Goal: Find specific page/section: Find specific page/section

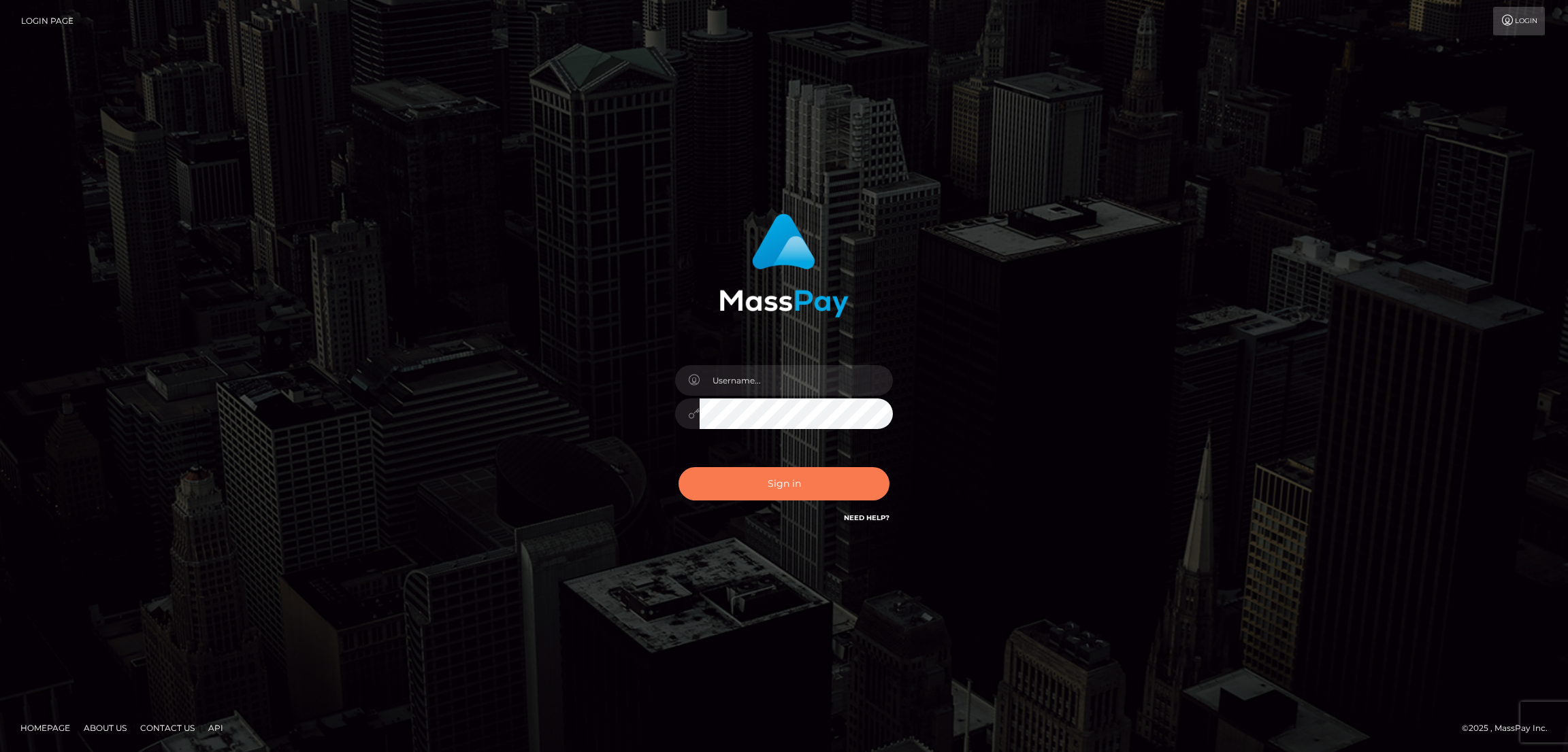
click at [795, 485] on button "Sign in" at bounding box center [783, 484] width 211 height 33
type input "by.es2"
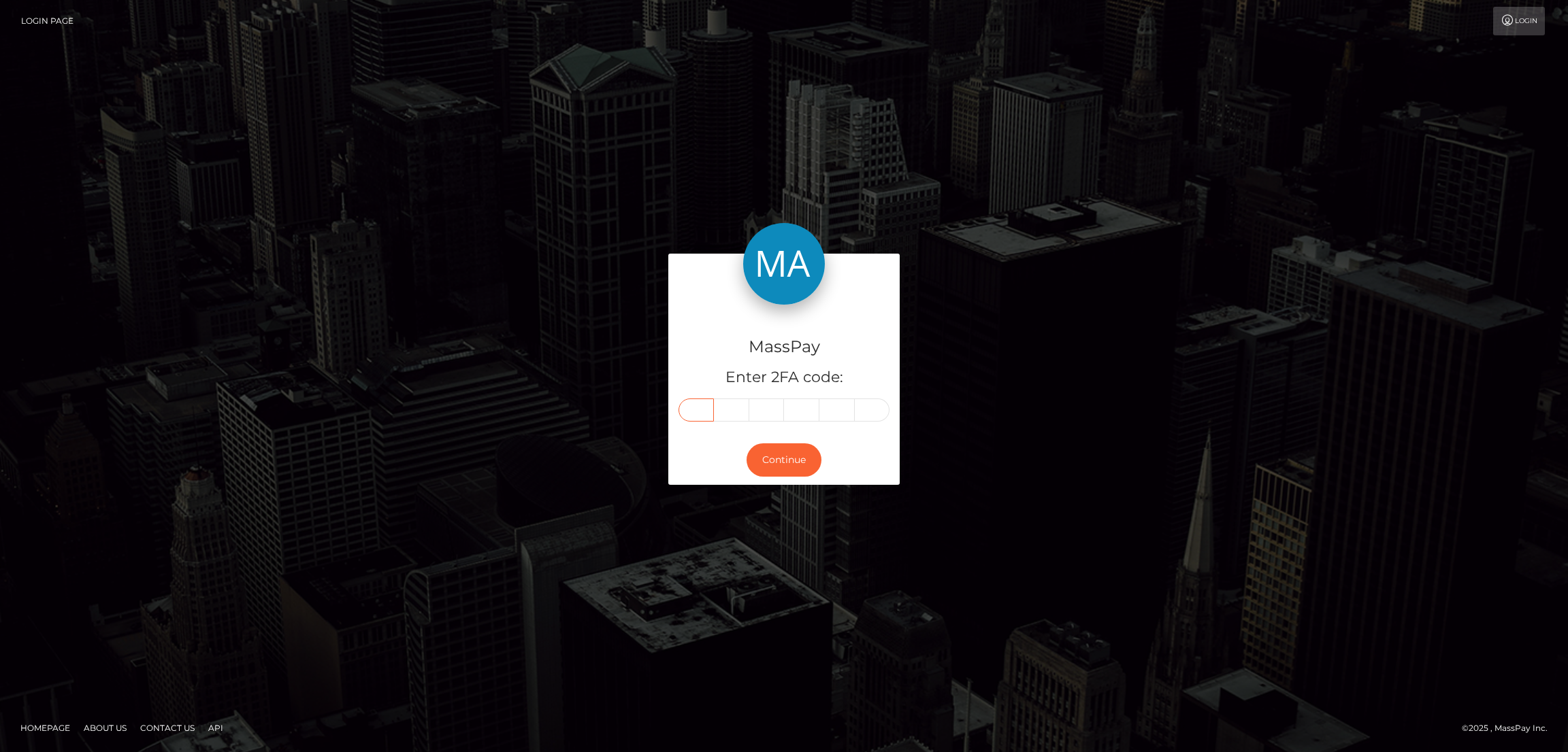
click at [699, 404] on input "text" at bounding box center [695, 410] width 35 height 23
paste input "3"
type input "3"
type input "1"
type input "2"
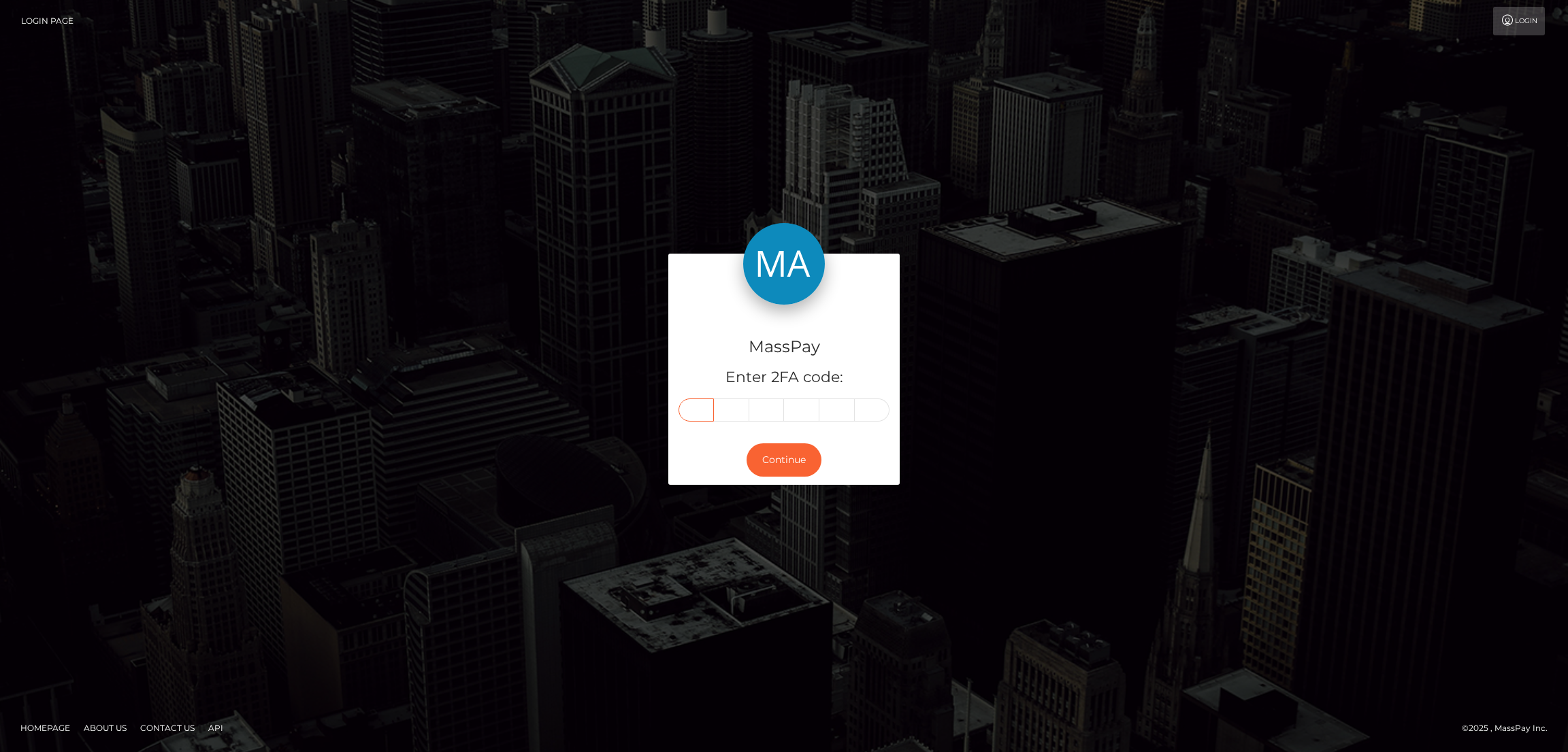
type input "3"
type input "7"
click at [811, 449] on button "Continue" at bounding box center [784, 460] width 75 height 33
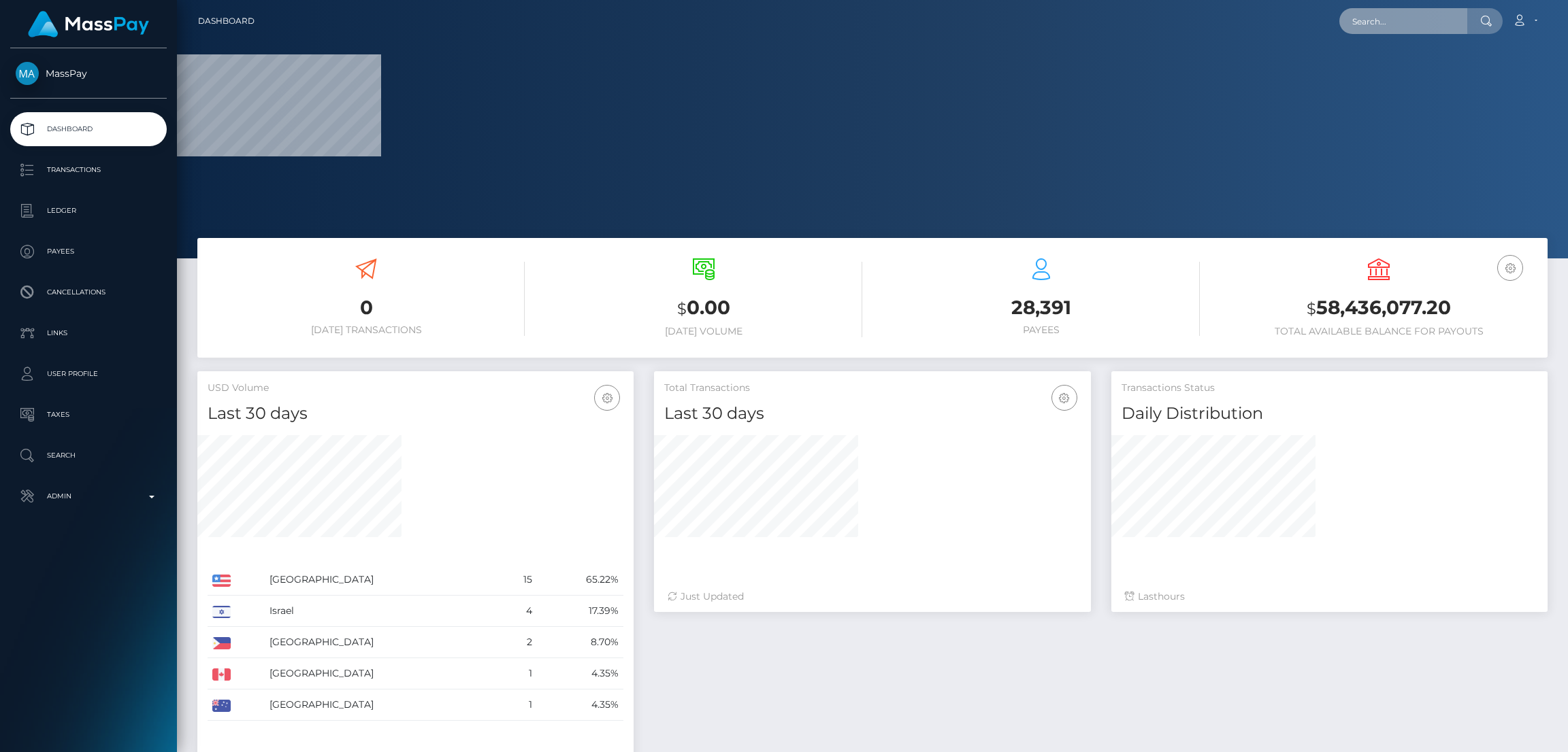
click at [1375, 20] on input "text" at bounding box center [1403, 21] width 128 height 25
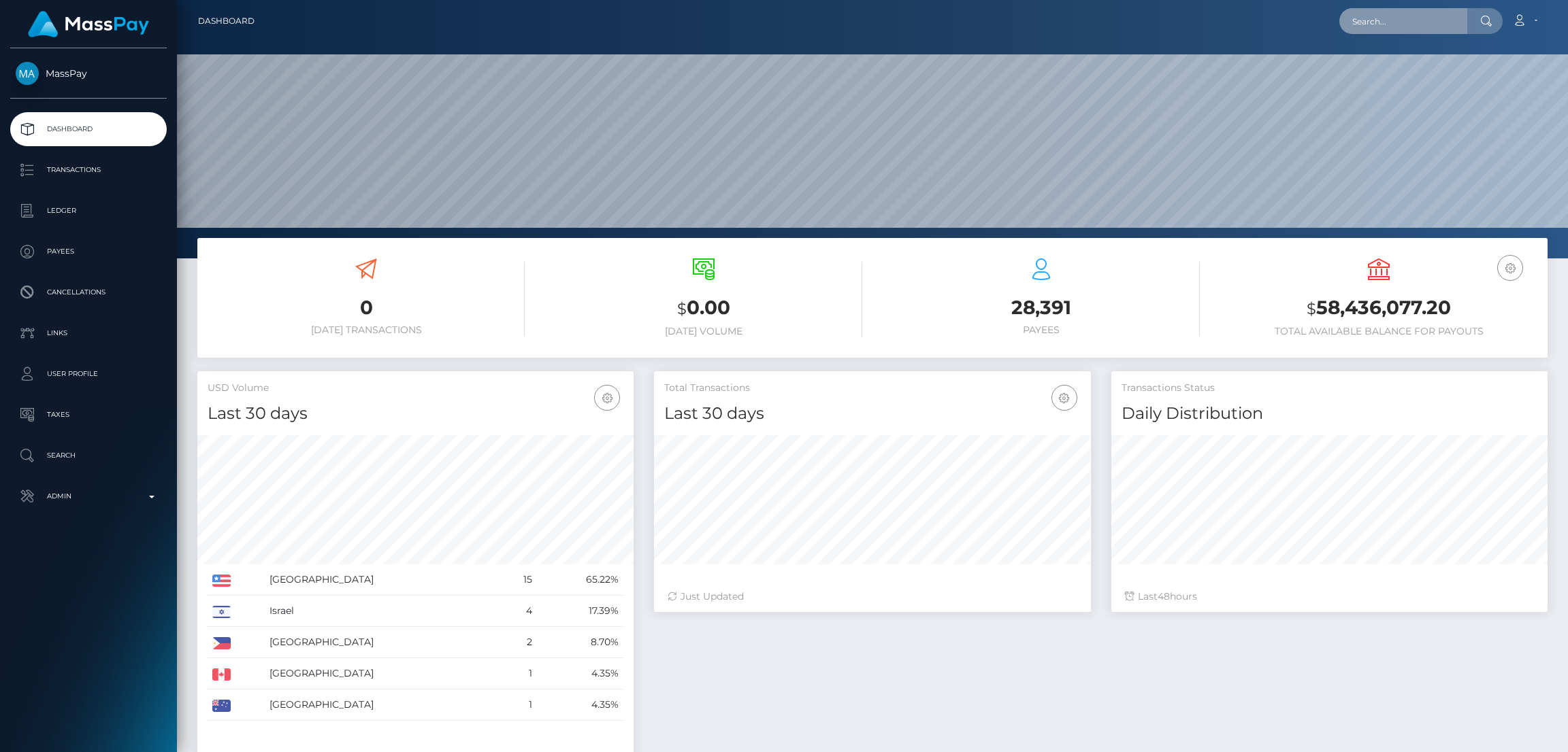
scroll to position [241, 436]
click at [1431, 18] on input "text" at bounding box center [1403, 21] width 128 height 25
paste input "banwokehinde4real@gmail.com"
type input "banwokehinde4real@gmail.com"
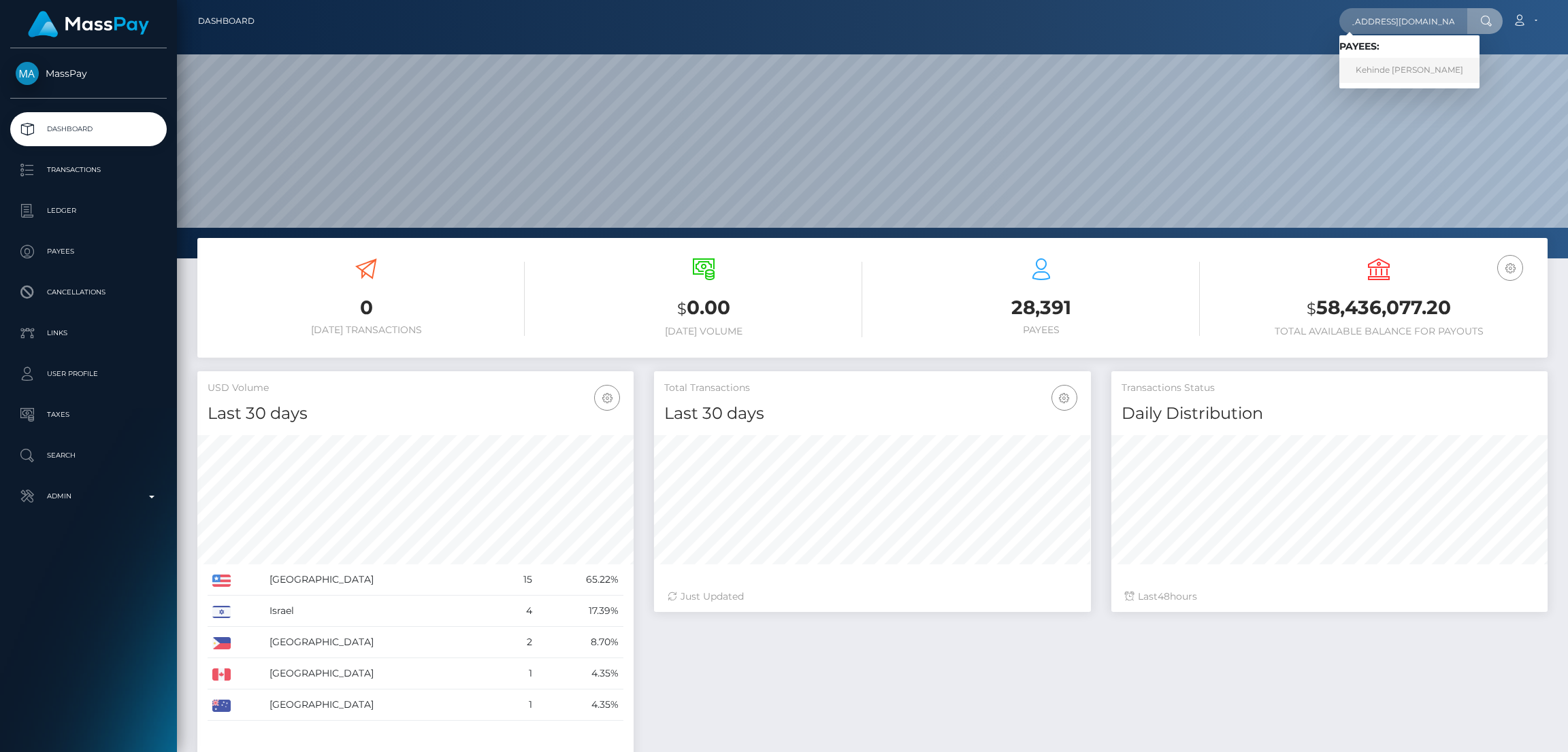
click at [1431, 71] on link "Kehinde James Banwo" at bounding box center [1409, 70] width 140 height 25
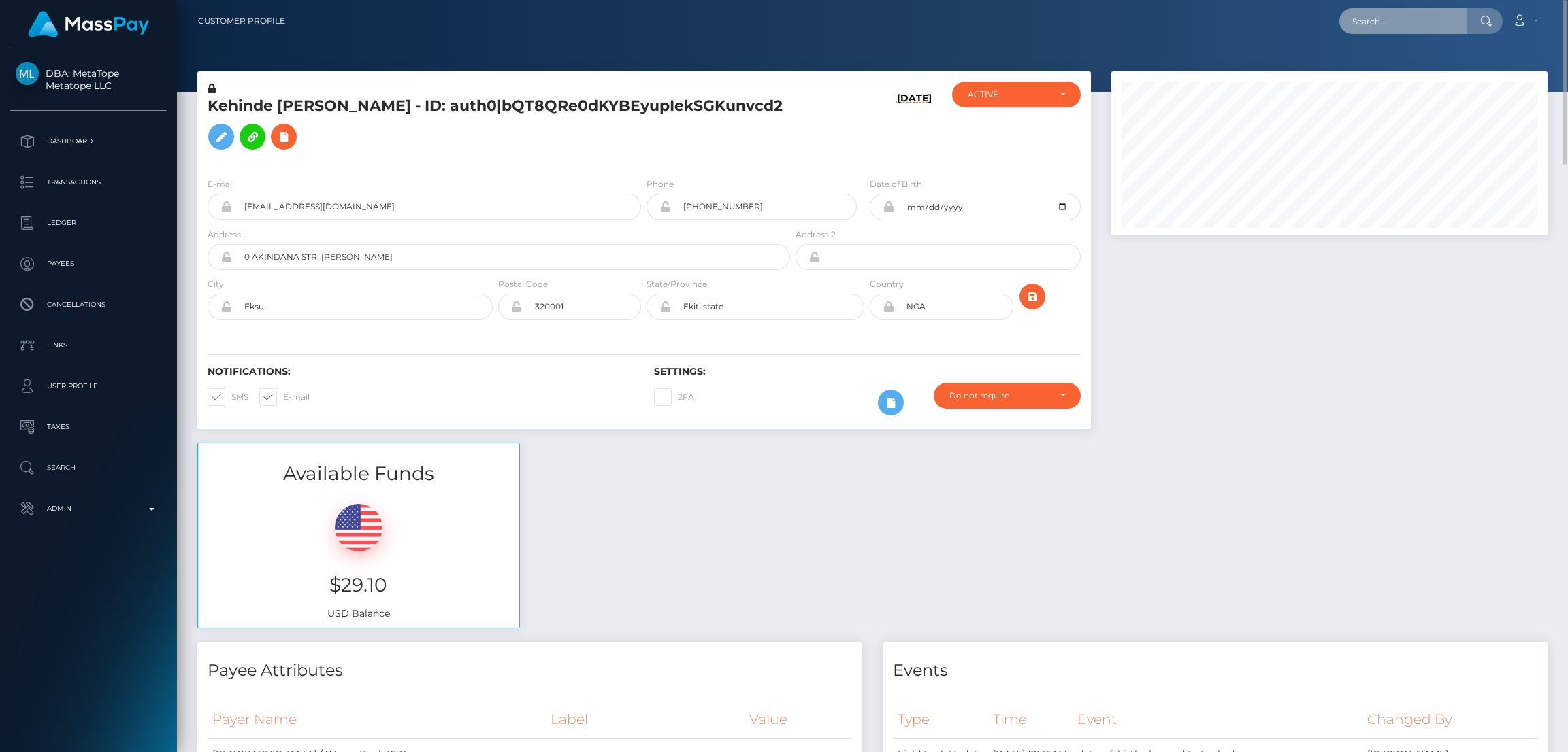
click at [1381, 18] on input "text" at bounding box center [1403, 21] width 128 height 25
paste input "[EMAIL_ADDRESS][DOMAIN_NAME]"
type input "[EMAIL_ADDRESS][DOMAIN_NAME]"
click at [1403, 70] on link "Tawnya G Redgrave" at bounding box center [1393, 70] width 109 height 25
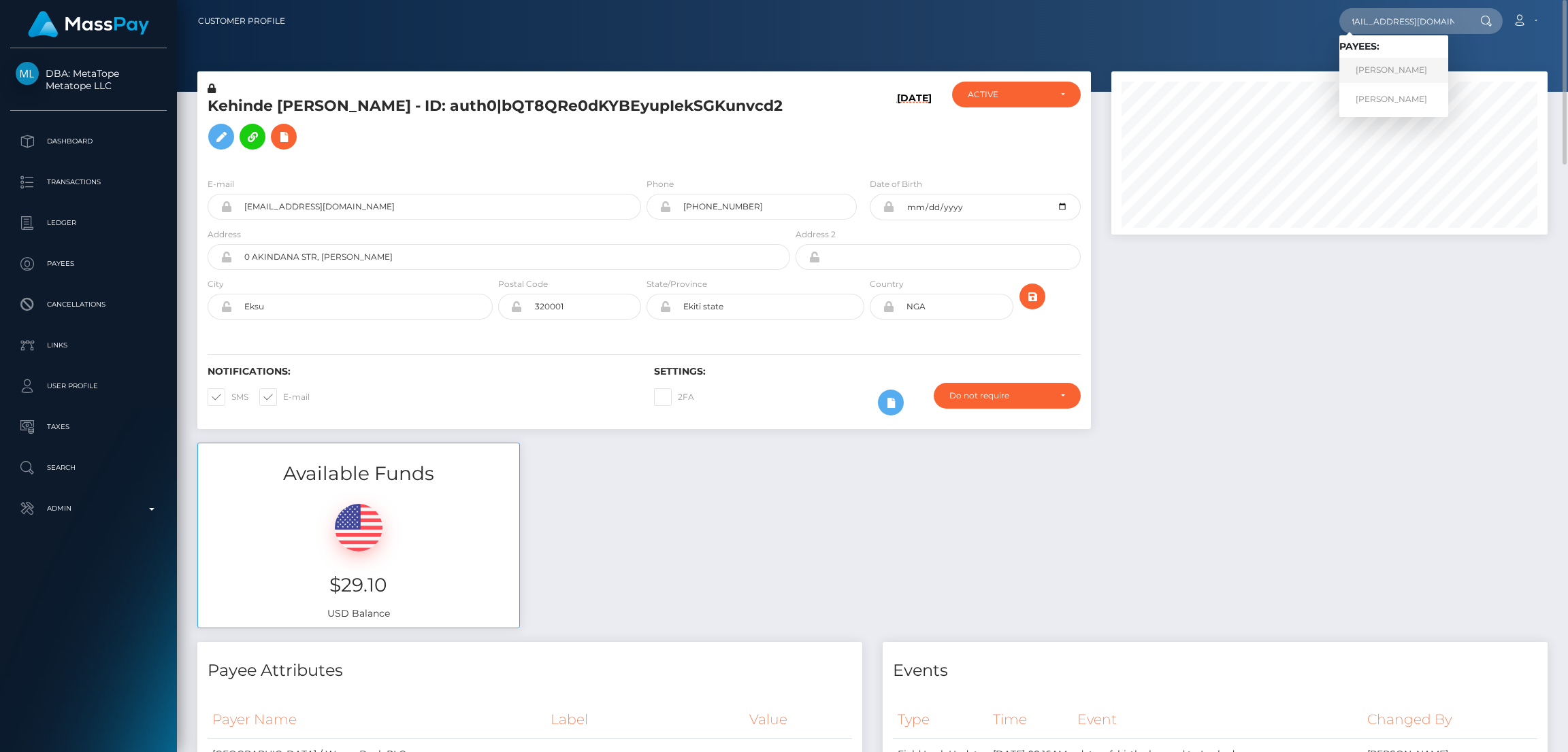
scroll to position [0, 0]
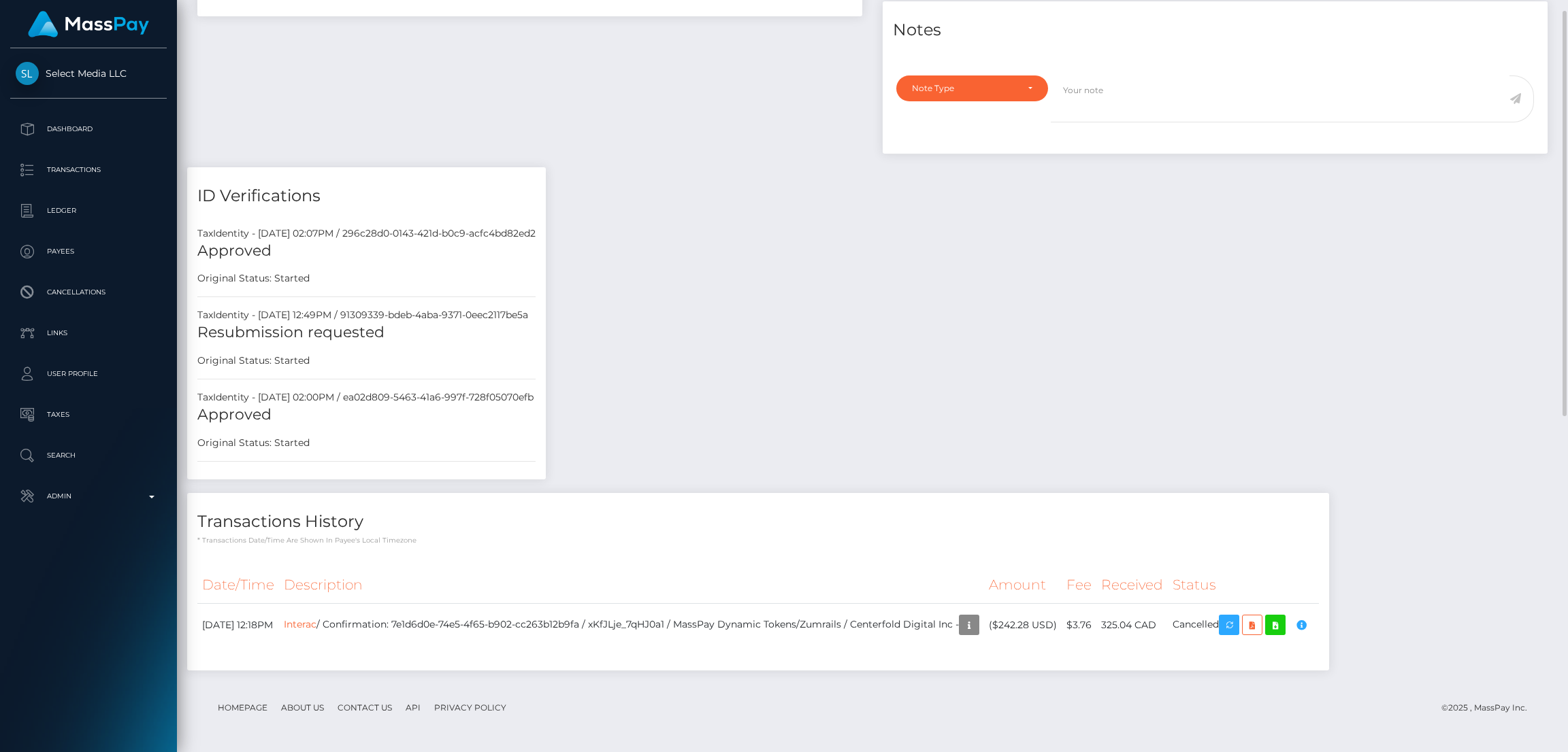
scroll to position [163, 436]
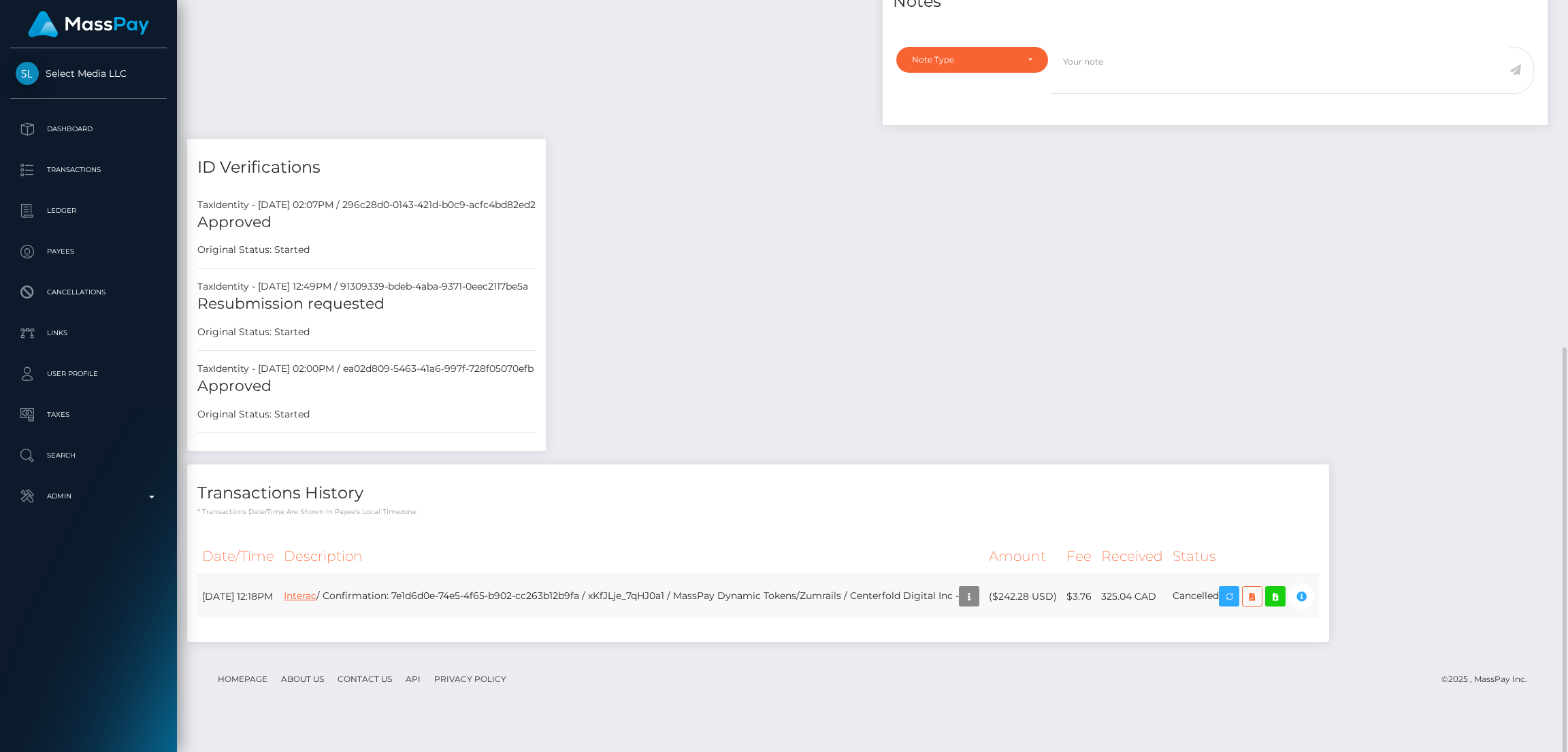
click at [317, 602] on link "Interac" at bounding box center [300, 596] width 33 height 12
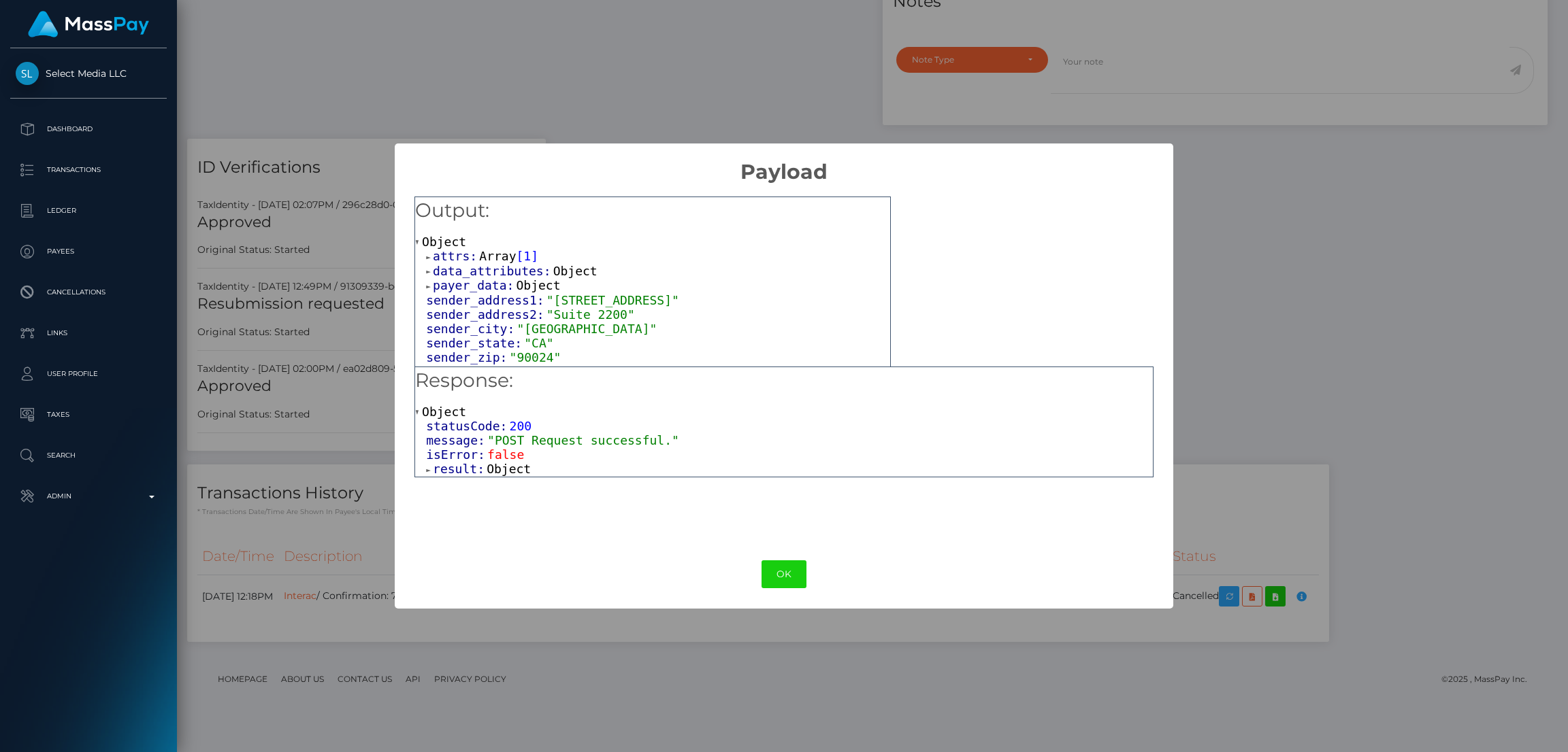
click at [503, 471] on span "Object" at bounding box center [509, 469] width 44 height 14
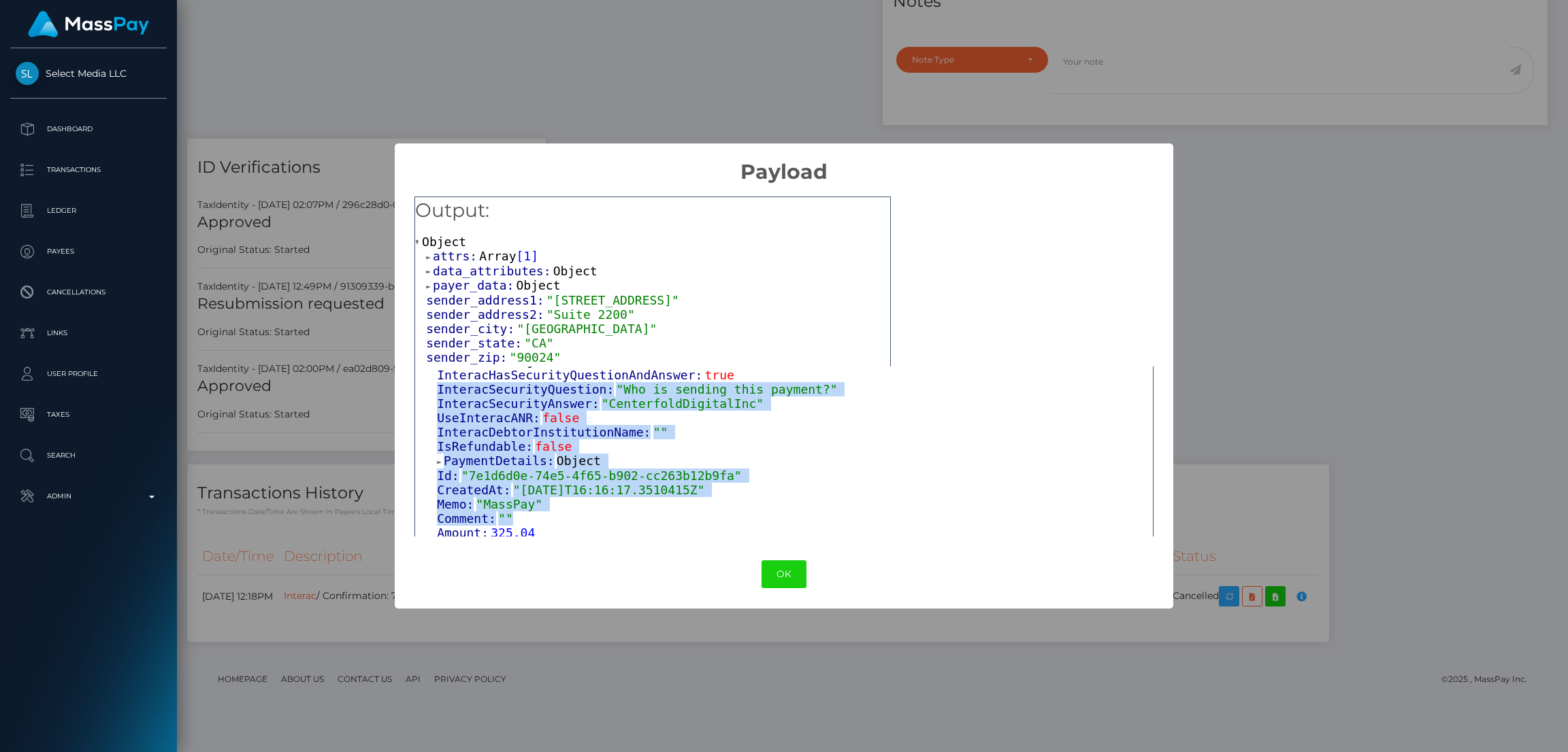
scroll to position [139, 0]
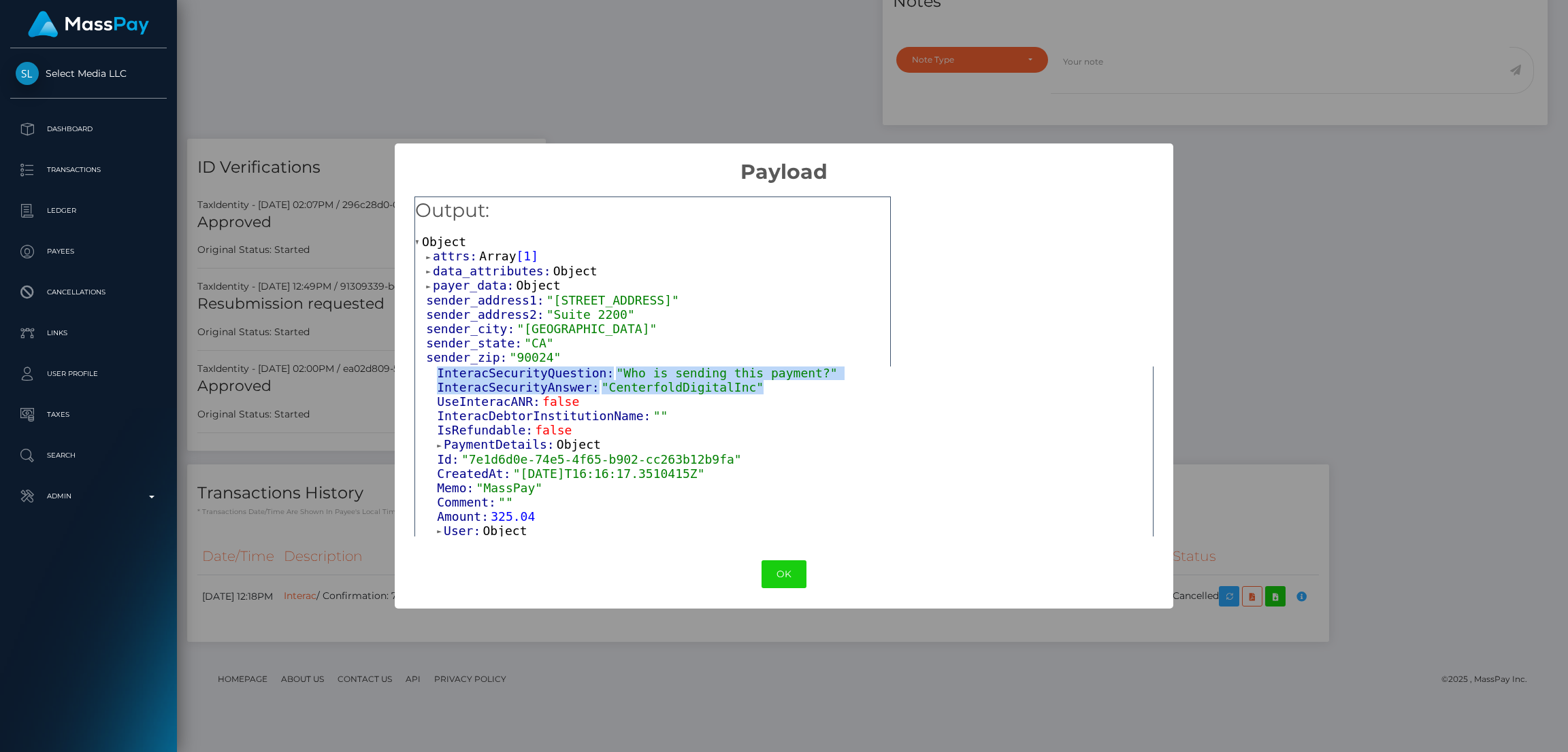
drag, startPoint x: 436, startPoint y: 516, endPoint x: 742, endPoint y: 393, distance: 329.8
click at [742, 393] on div "Customer: Object InteracHasSecurityQuestionAndAnswer: true InteracSecurityQuest…" at bounding box center [789, 503] width 727 height 331
copy div "InteracSecurityQuestion: "Who is sending this payment?" InteracSecurityAnswer: …"
click at [803, 579] on button "OK" at bounding box center [784, 574] width 45 height 28
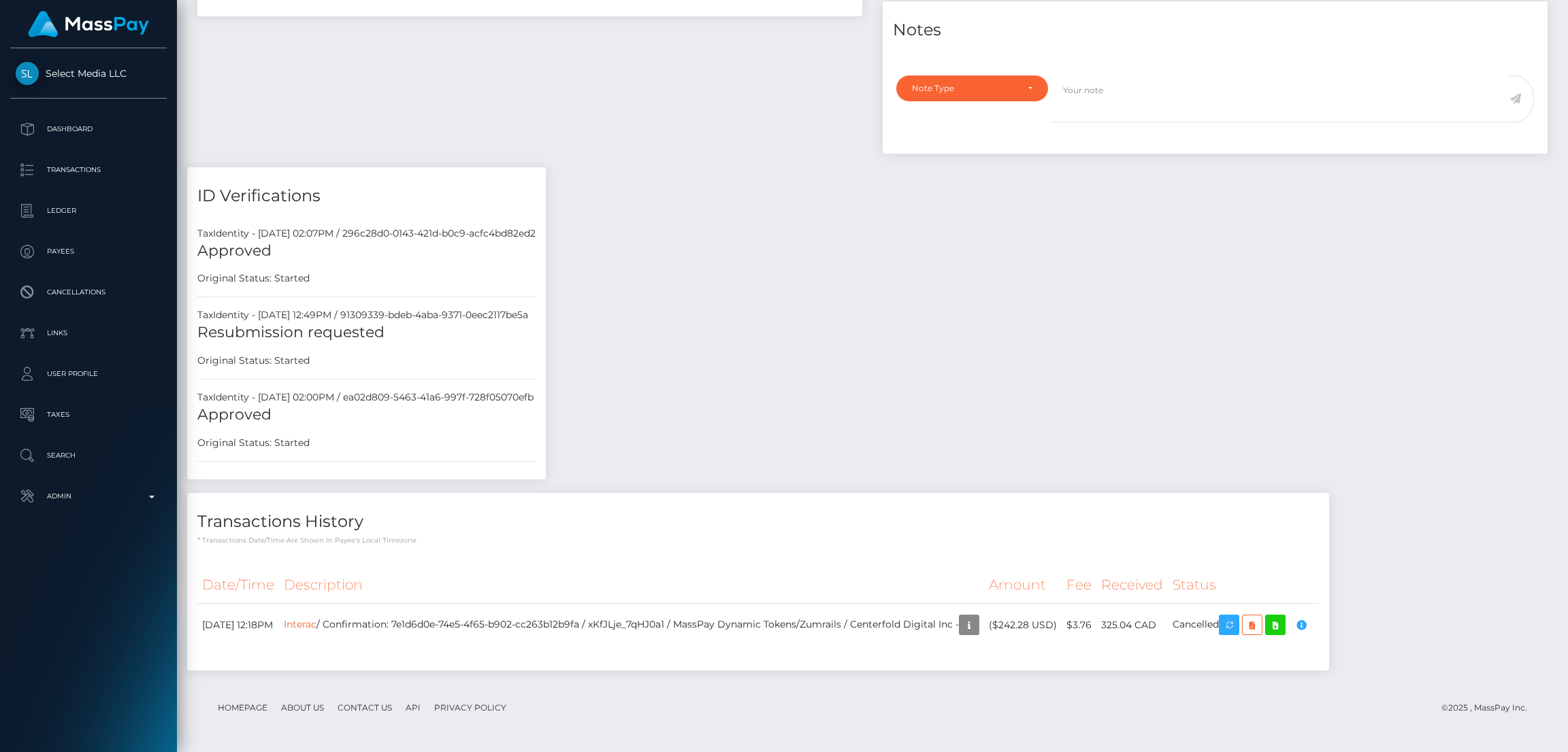
scroll to position [0, 0]
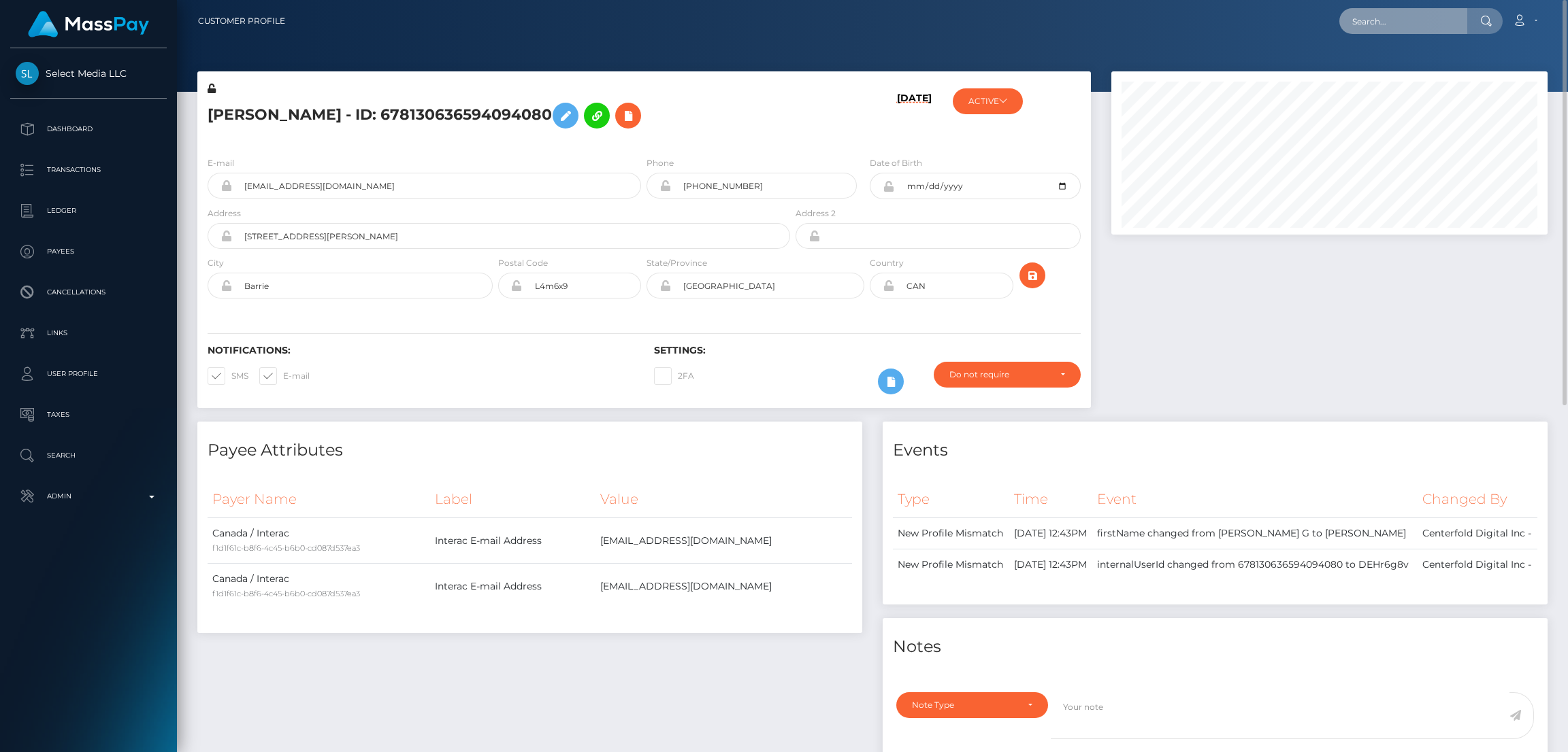
click at [1359, 24] on input "text" at bounding box center [1403, 21] width 128 height 25
paste input "jszostek6@gmail.com"
type input "[EMAIL_ADDRESS][DOMAIN_NAME]"
click at [1386, 70] on link "Julita Szóstek" at bounding box center [1393, 70] width 109 height 25
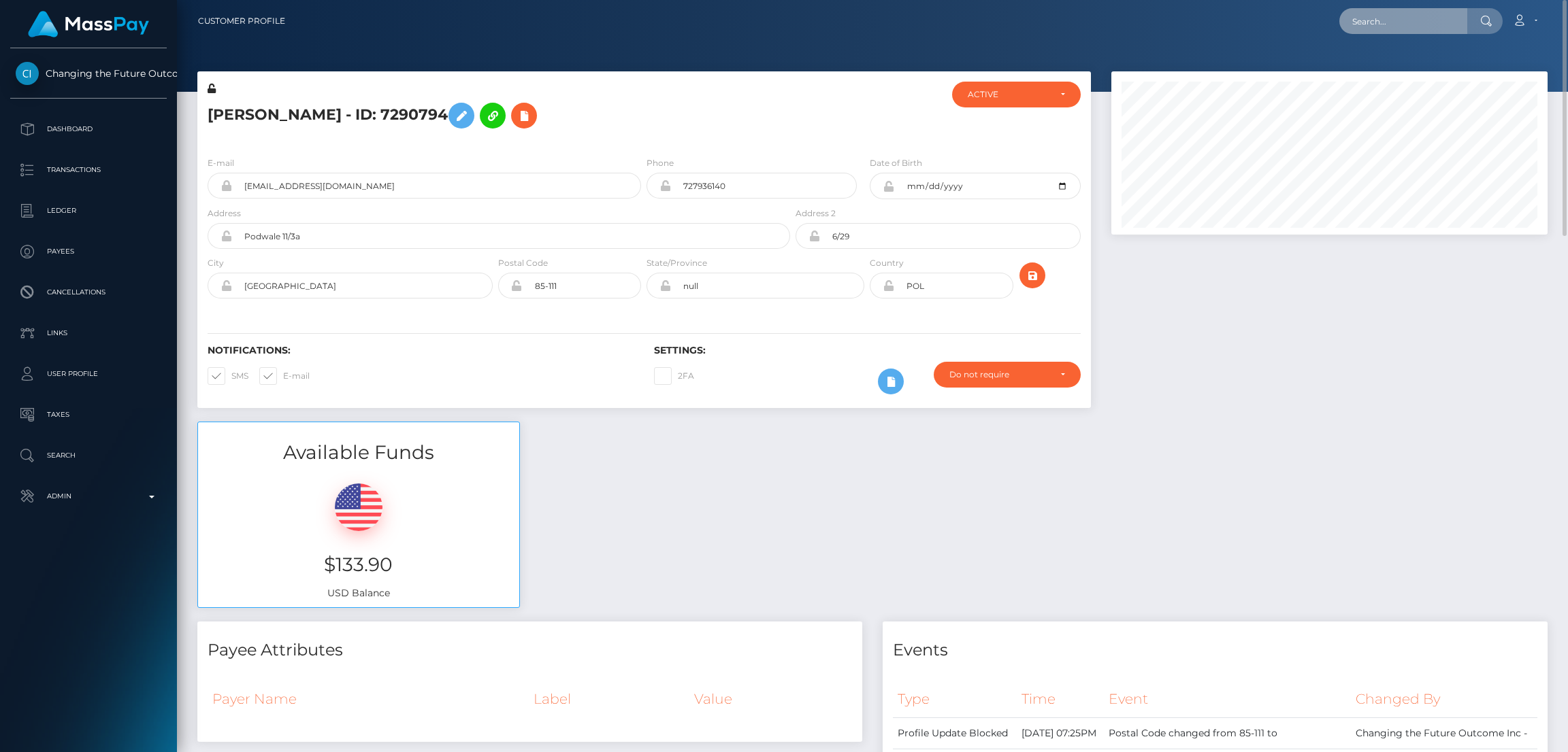
click at [1390, 22] on input "text" at bounding box center [1403, 21] width 128 height 25
paste input "mattymastro93@gmail.com"
type input "mattymastro93@gmail.com"
click at [1400, 67] on link "MATTHEW MASTROIANNI" at bounding box center [1393, 70] width 109 height 25
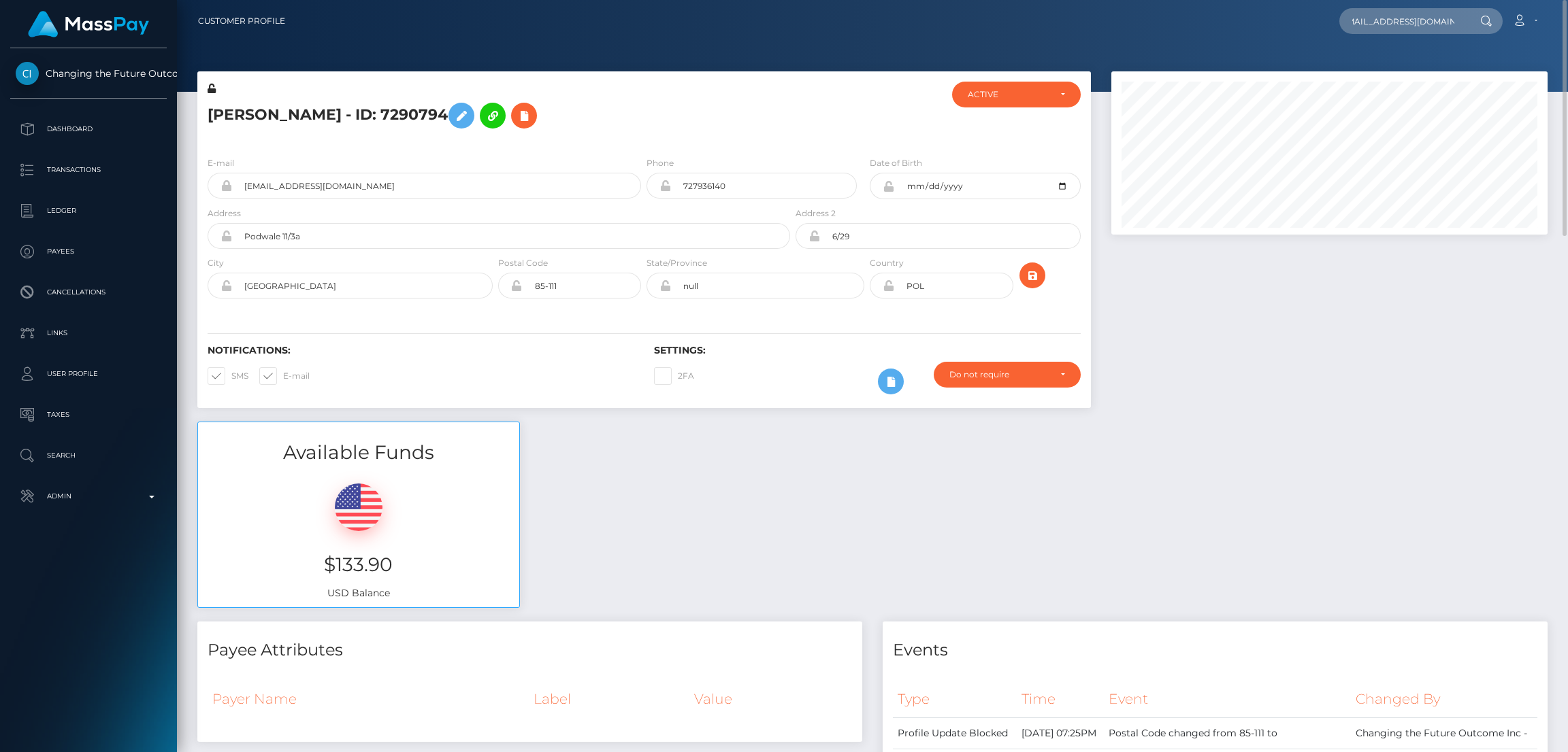
scroll to position [0, 0]
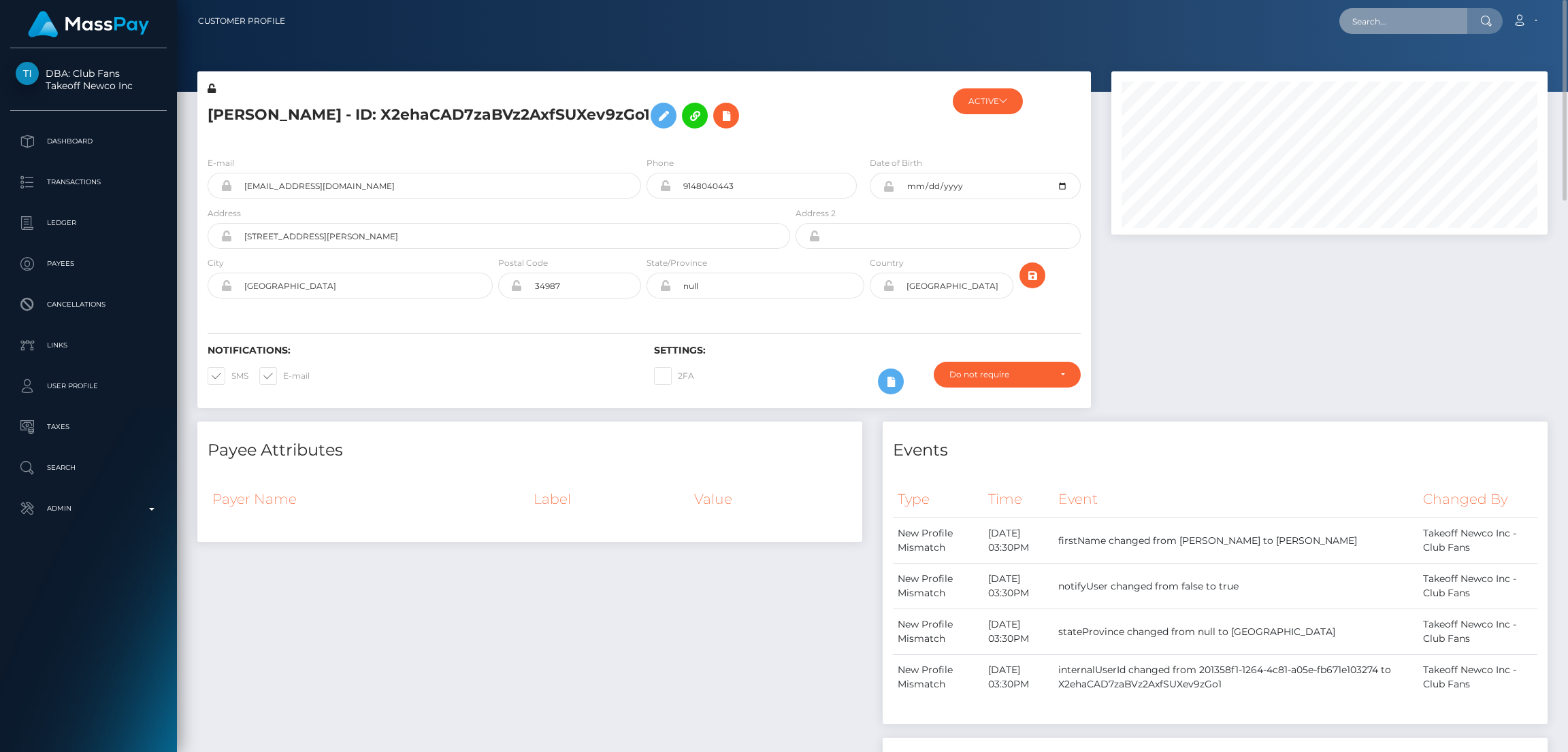
click at [1377, 26] on input "text" at bounding box center [1403, 21] width 128 height 25
paste input "[EMAIL_ADDRESS][DOMAIN_NAME]"
type input "[EMAIL_ADDRESS][DOMAIN_NAME]"
click at [1386, 70] on link "STACEY A ANDRADE" at bounding box center [1393, 70] width 109 height 25
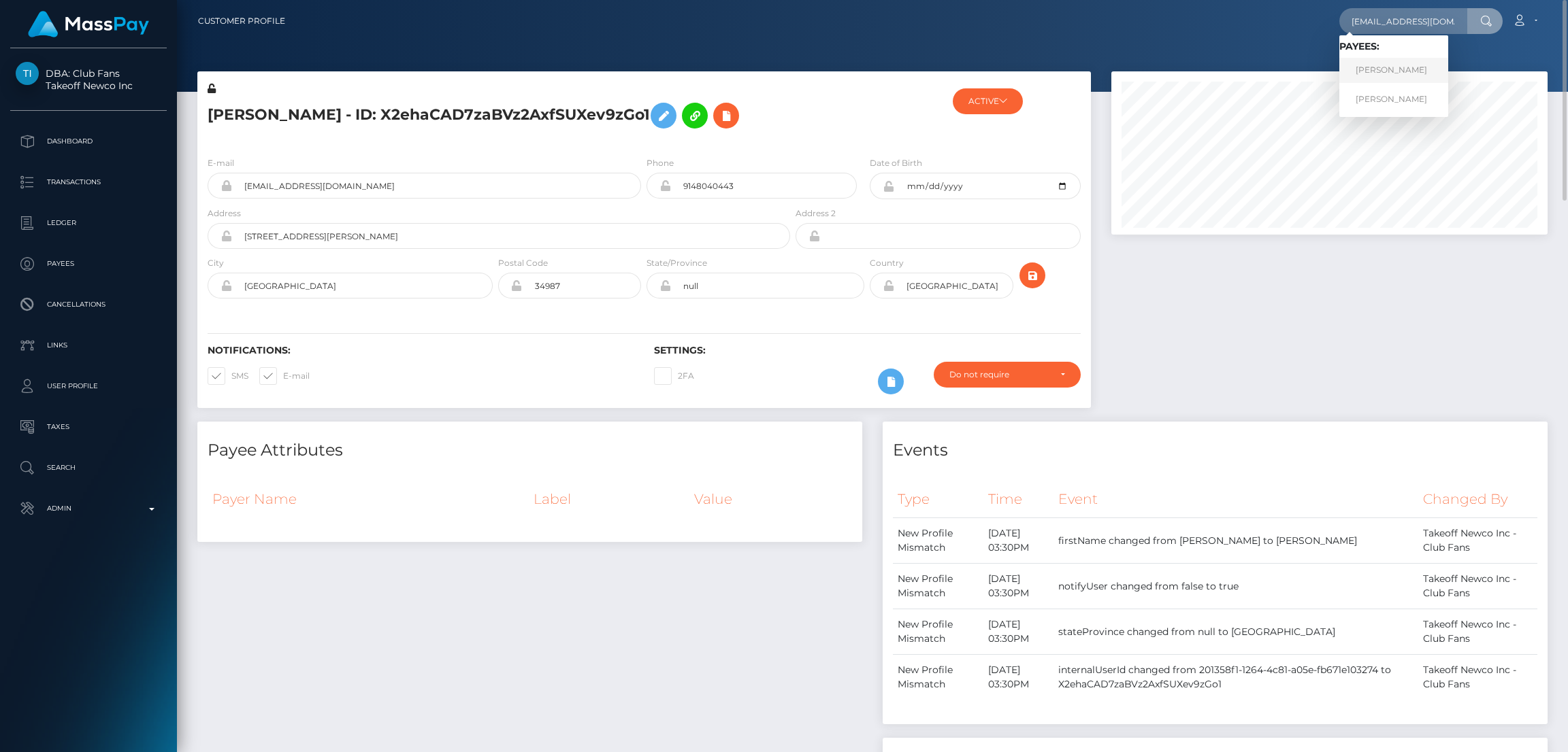
scroll to position [0, 0]
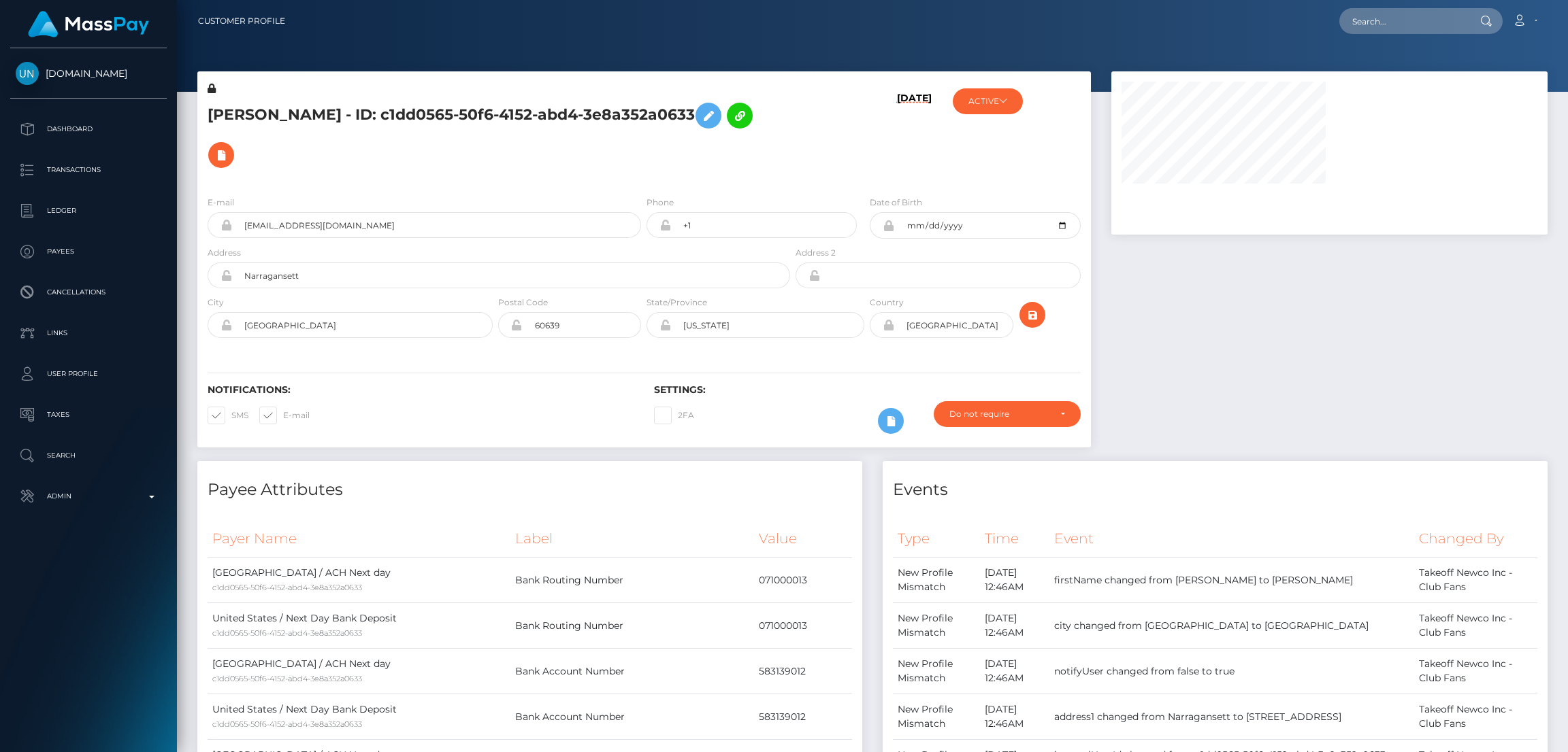
scroll to position [163, 436]
click at [1387, 19] on input "text" at bounding box center [1403, 21] width 128 height 25
paste input "[PERSON_NAME][EMAIL_ADDRESS][DOMAIN_NAME]"
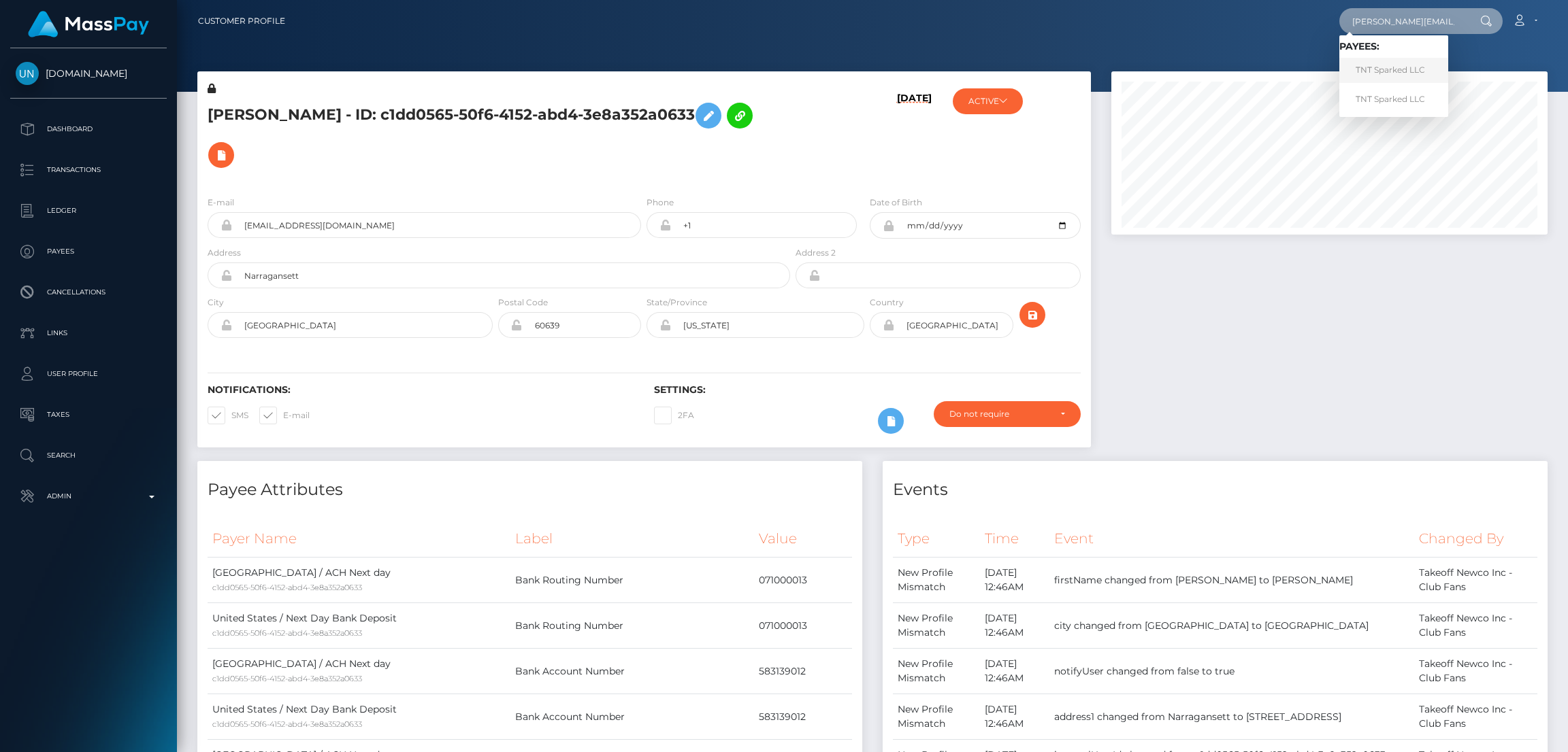
type input "[PERSON_NAME][EMAIL_ADDRESS][DOMAIN_NAME]"
click at [1379, 74] on link "TNT Sparked LLC" at bounding box center [1393, 70] width 109 height 25
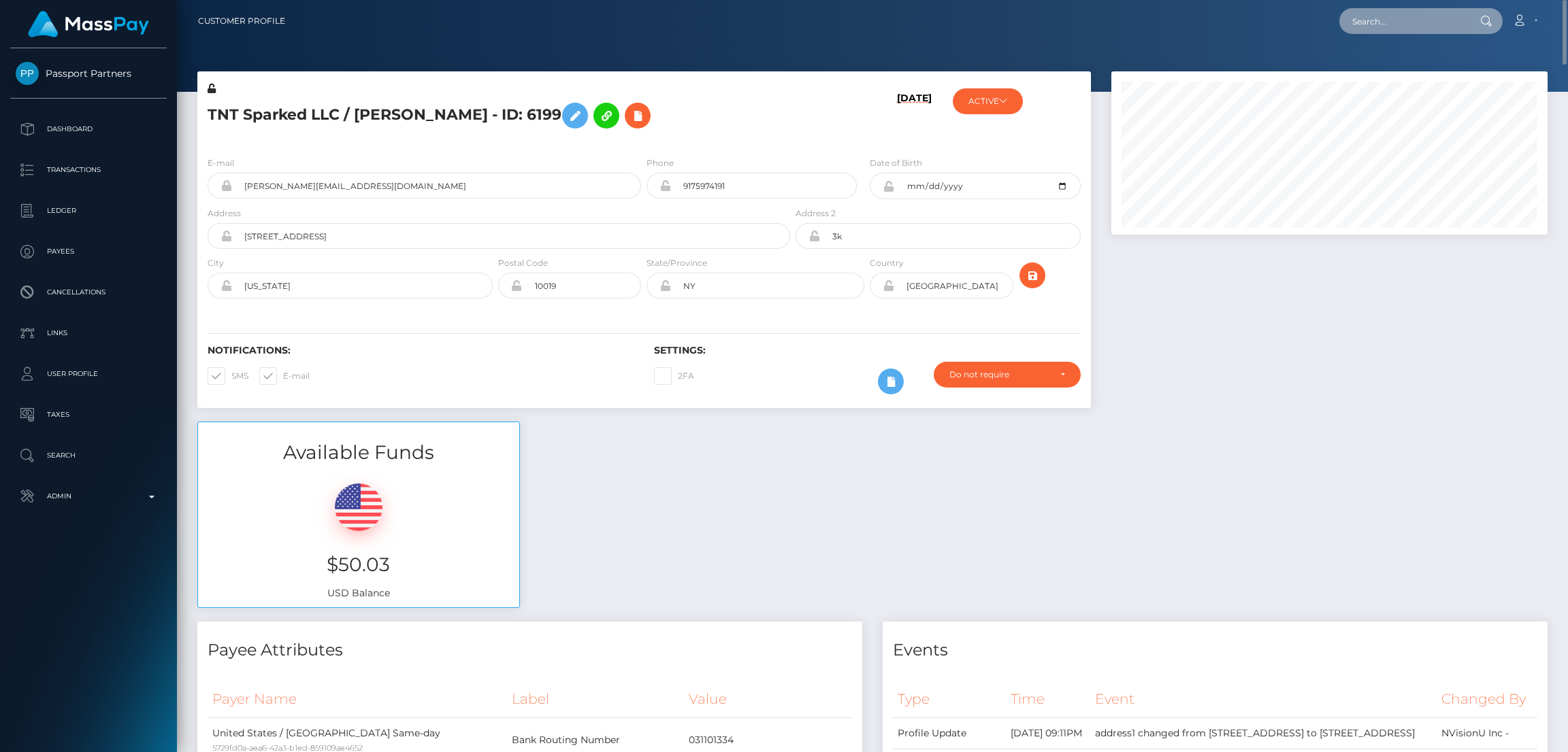
click at [1403, 28] on input "text" at bounding box center [1403, 21] width 128 height 25
paste input "aishamoseane@icloud.com"
type input "aishamoseane@icloud.com"
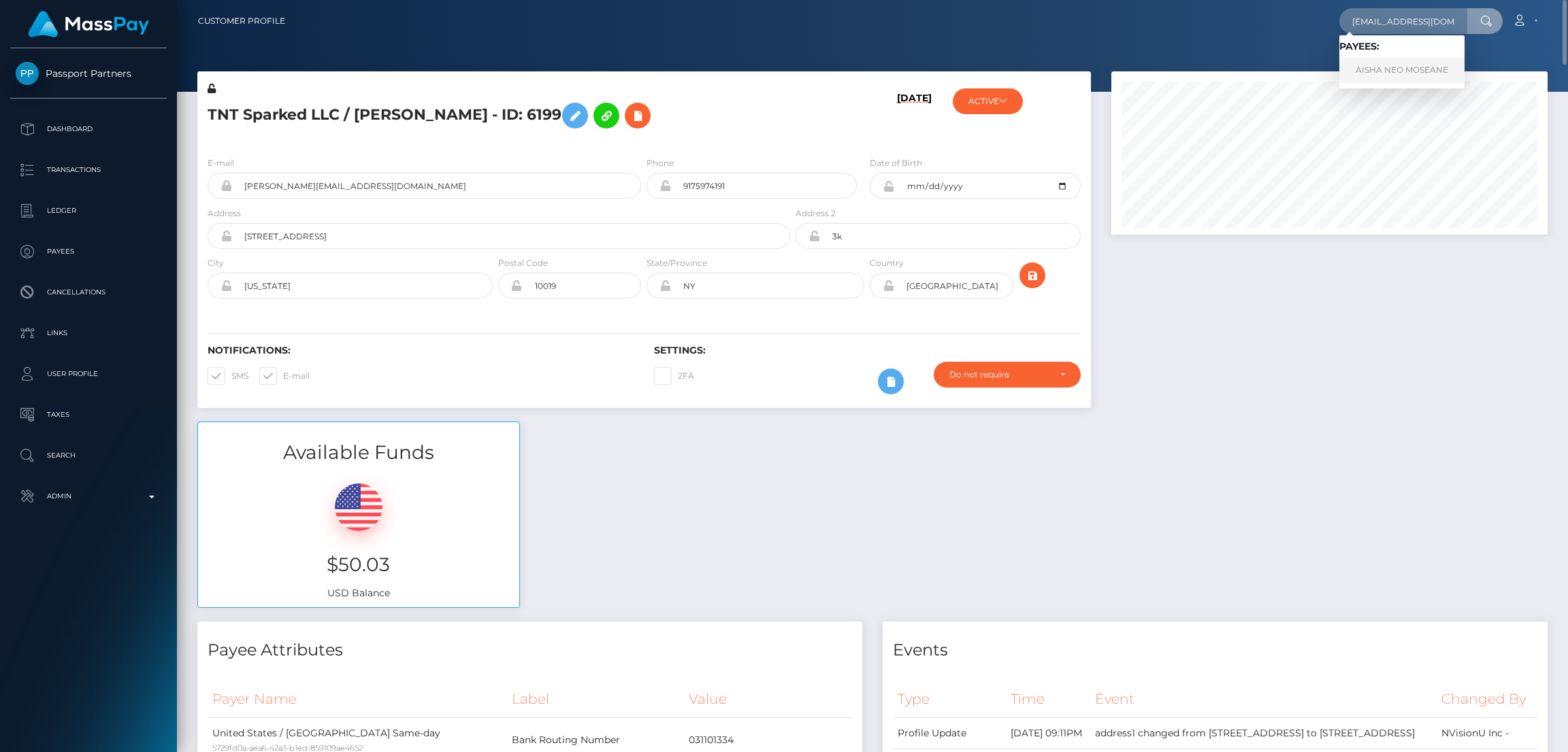
click at [1398, 67] on link "AISHA NEO MOSEANE" at bounding box center [1401, 70] width 125 height 25
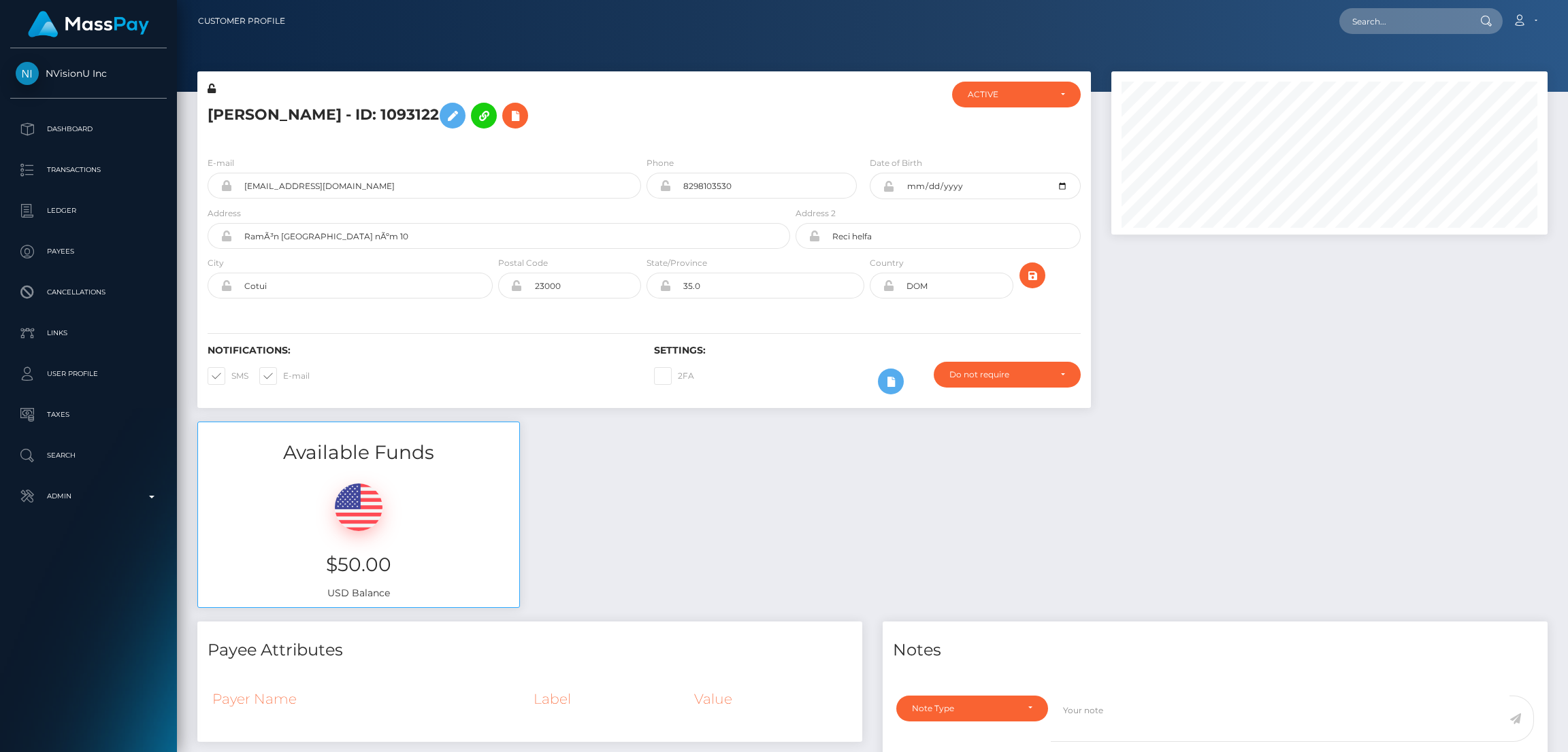
scroll to position [163, 436]
click at [1362, 25] on input "text" at bounding box center [1403, 21] width 128 height 25
paste input "[EMAIL_ADDRESS][DOMAIN_NAME]"
type input "[EMAIL_ADDRESS][DOMAIN_NAME]"
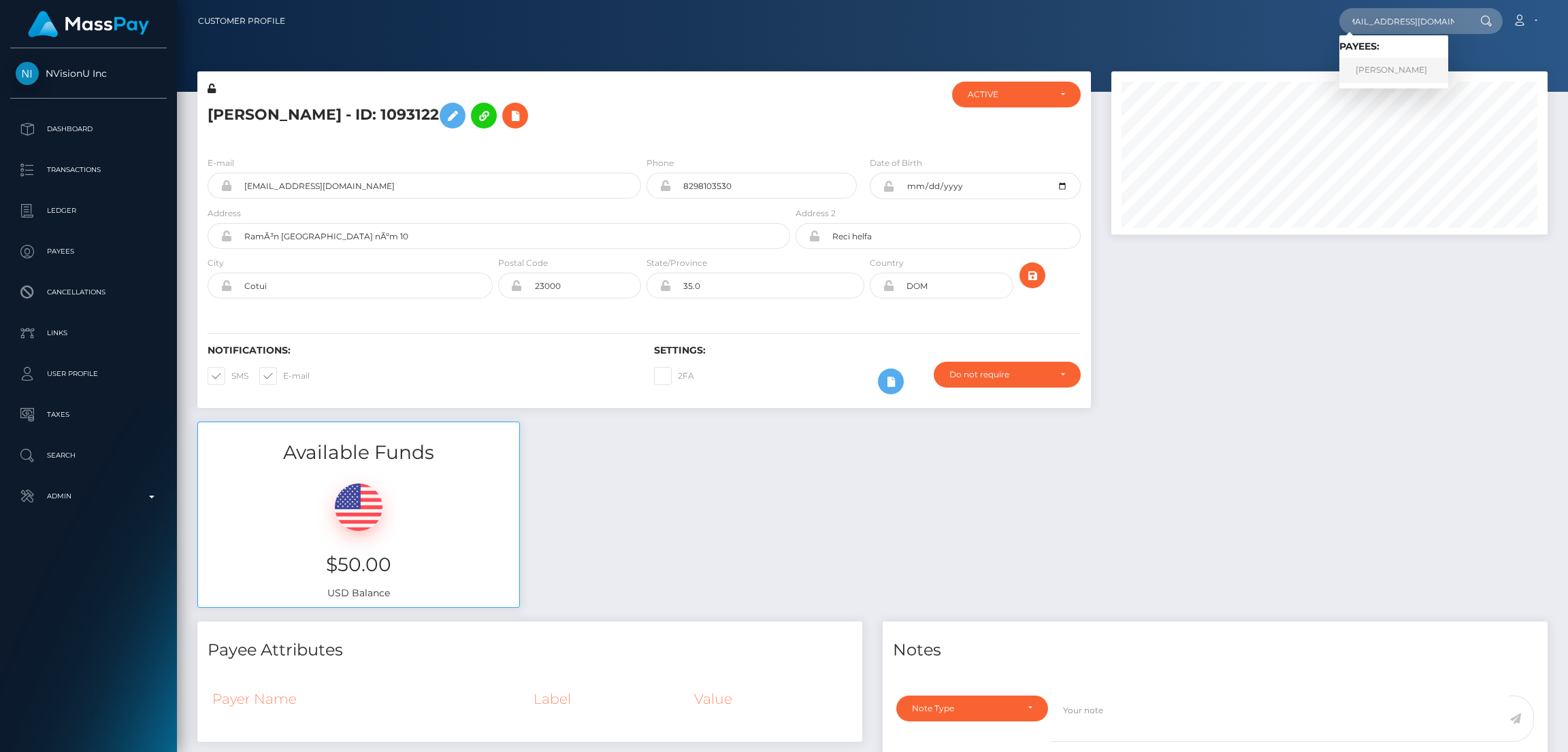
click at [1355, 76] on link "[PERSON_NAME]" at bounding box center [1393, 70] width 109 height 25
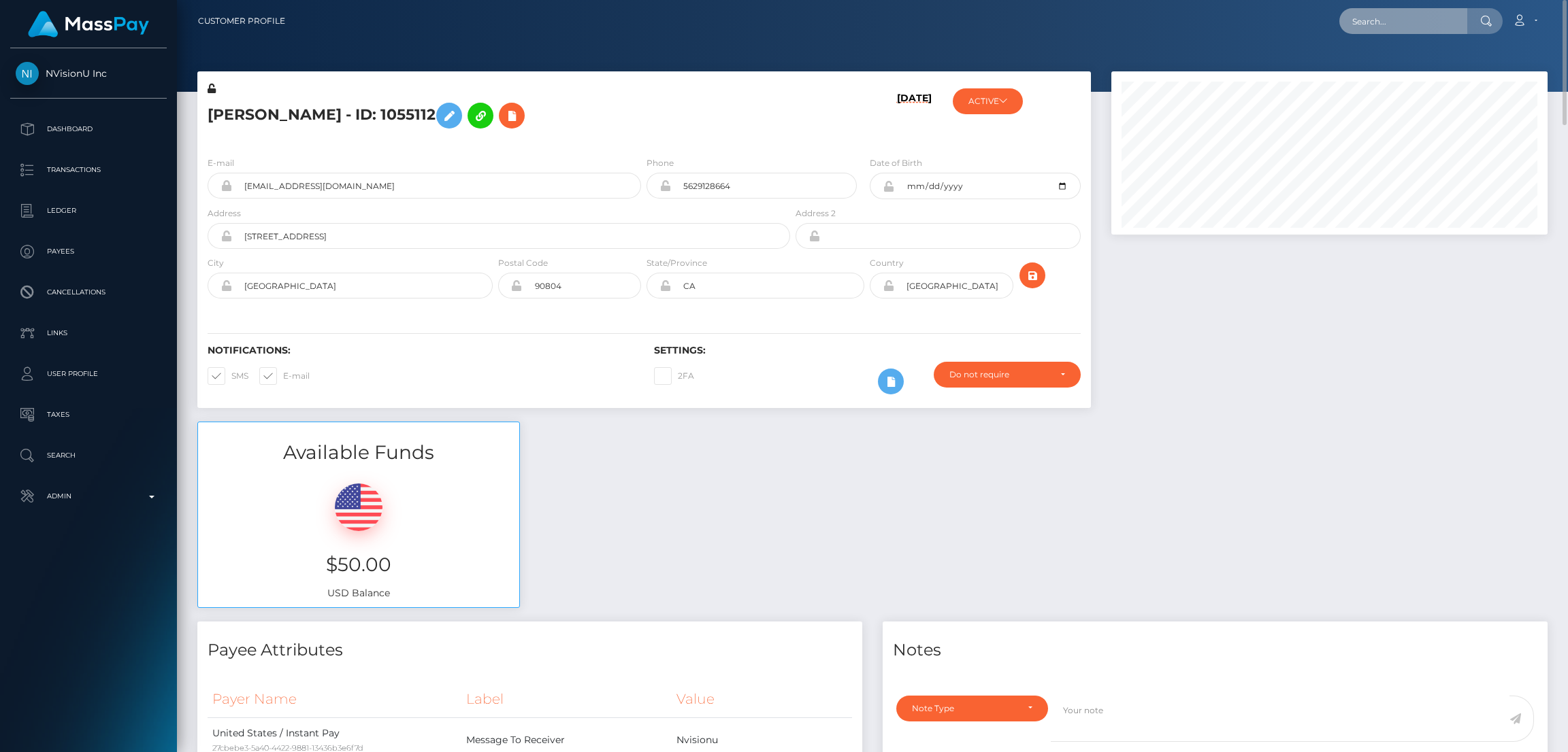
click at [1380, 21] on input "text" at bounding box center [1403, 21] width 128 height 25
paste input "[EMAIL_ADDRESS][DOMAIN_NAME]"
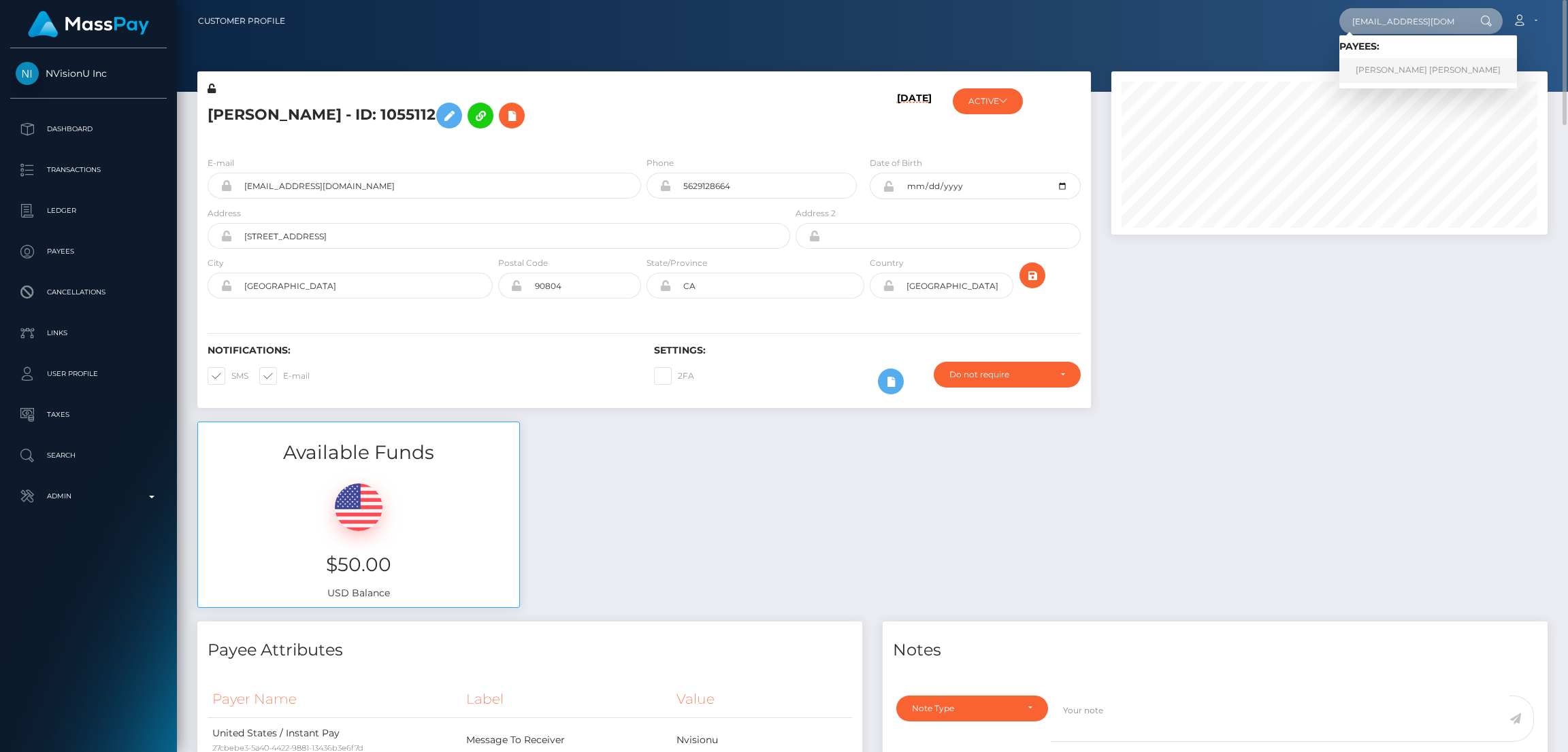
type input "[EMAIL_ADDRESS][DOMAIN_NAME]"
click at [1393, 67] on link "DEON WILLIAM JOHN HAAR" at bounding box center [1428, 70] width 178 height 25
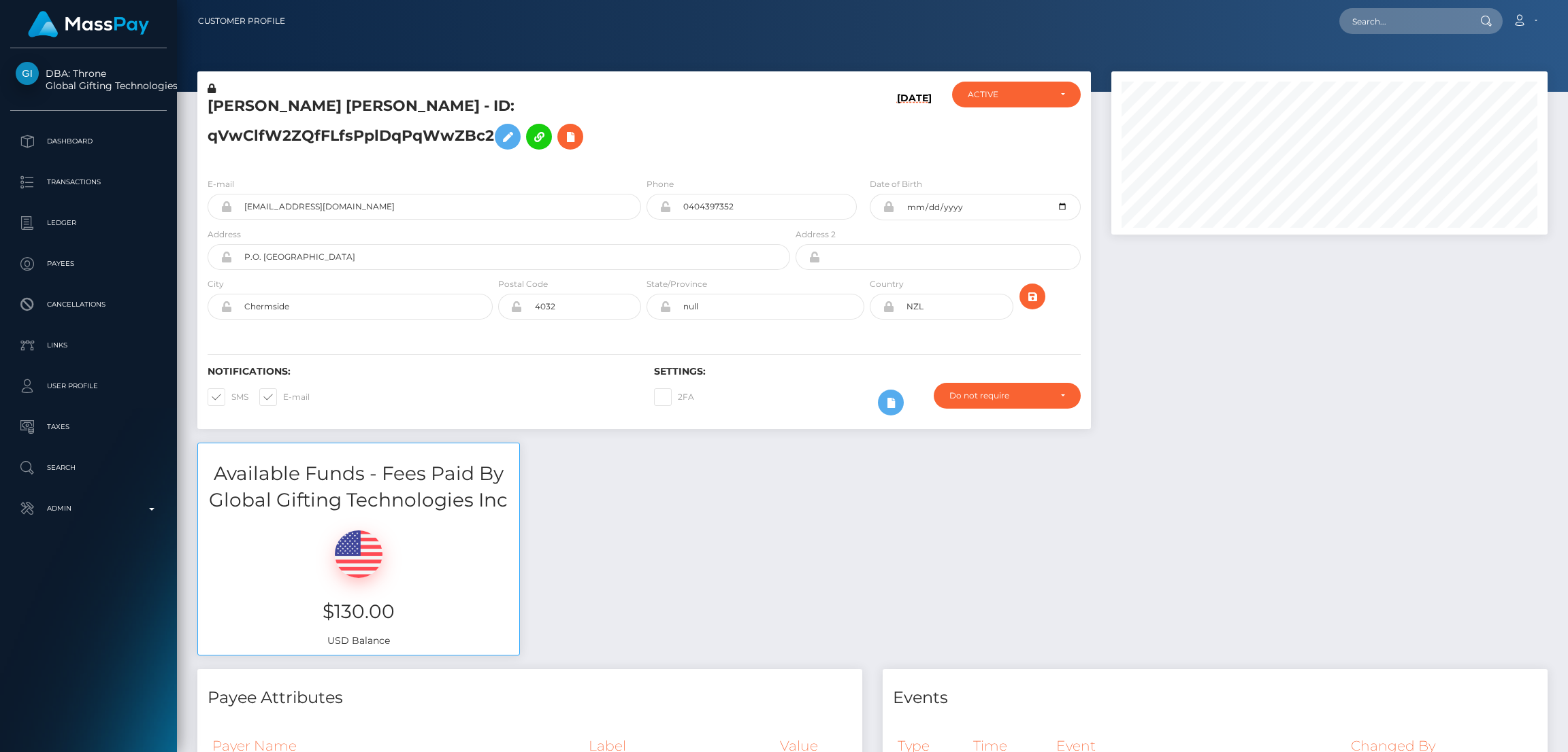
scroll to position [163, 436]
click at [1365, 25] on input "text" at bounding box center [1403, 21] width 128 height 25
paste input "[EMAIL_ADDRESS][DOMAIN_NAME]"
type input "mockcream@hotmail.com"
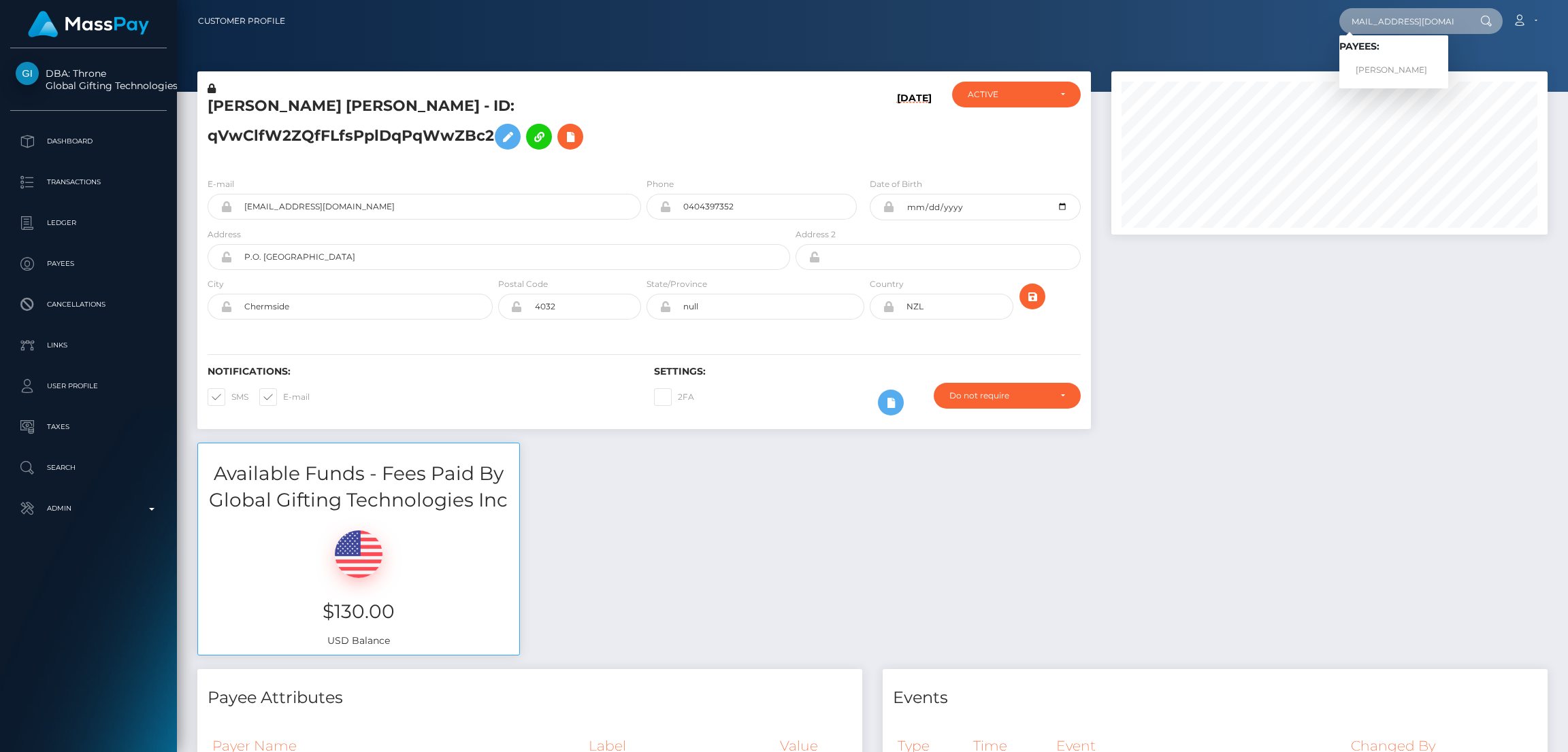
scroll to position [0, 0]
click at [1395, 67] on link "Tavia Goddard" at bounding box center [1393, 70] width 109 height 25
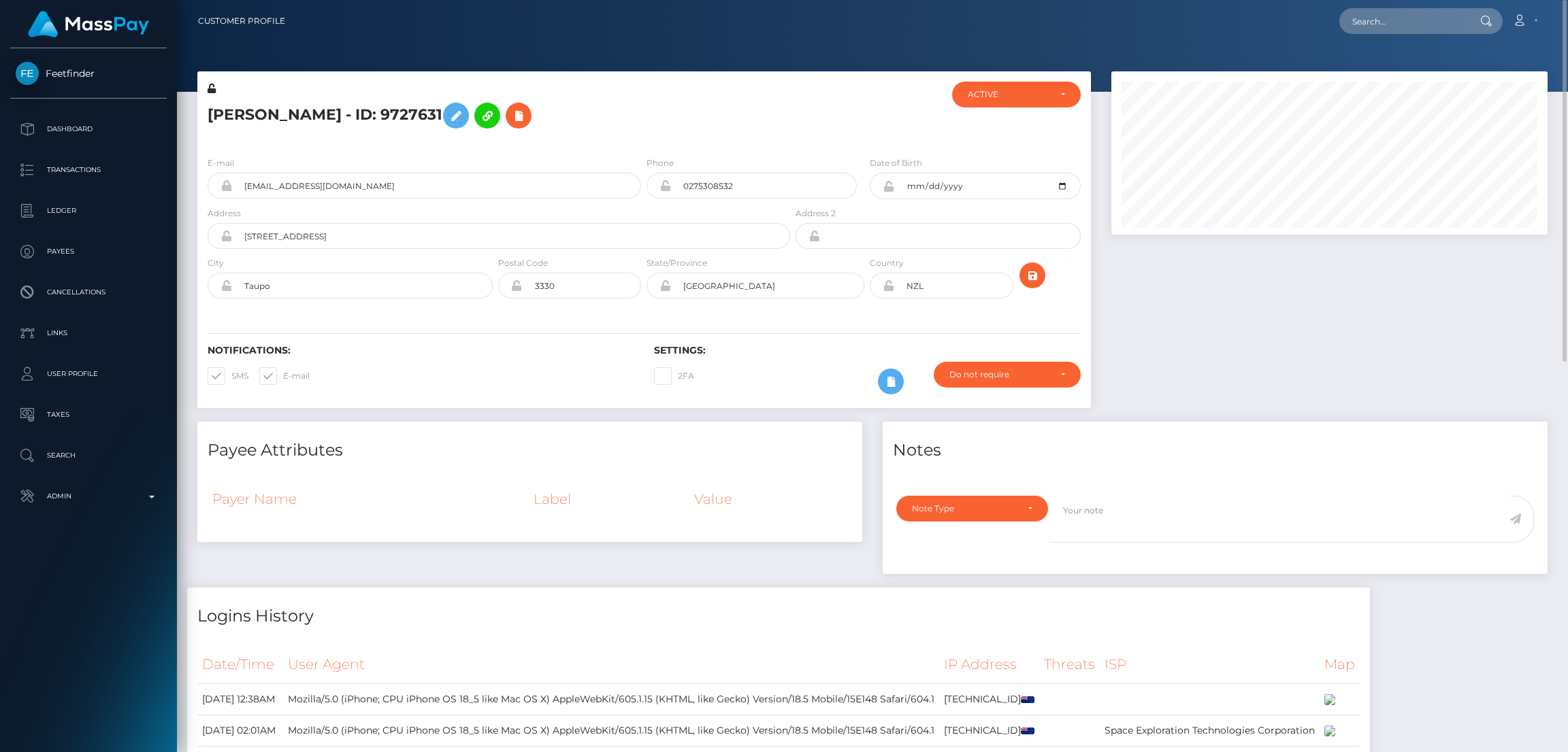
click at [293, 115] on h5 "Tavia Goddard - ID: 9727631" at bounding box center [495, 115] width 575 height 40
copy h5 "Tavia Goddard - ID: 9727631"
click at [1386, 11] on input "text" at bounding box center [1403, 21] width 128 height 25
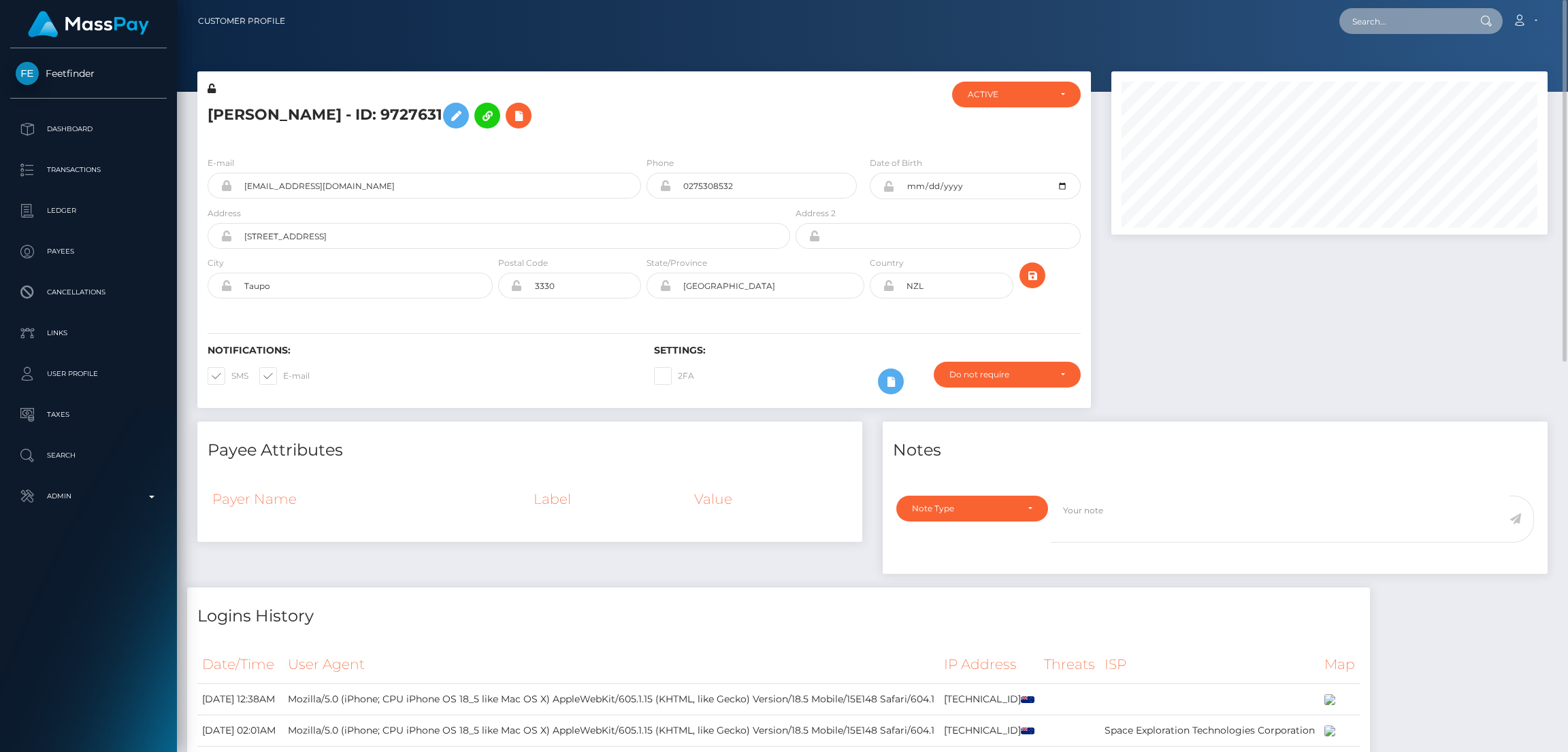
paste input "naomiisoles@gmail.com"
type input "naomiisoles@gmail.com"
click at [1377, 75] on link "SAMANTHA RAE RUTHERFORD" at bounding box center [1393, 70] width 109 height 25
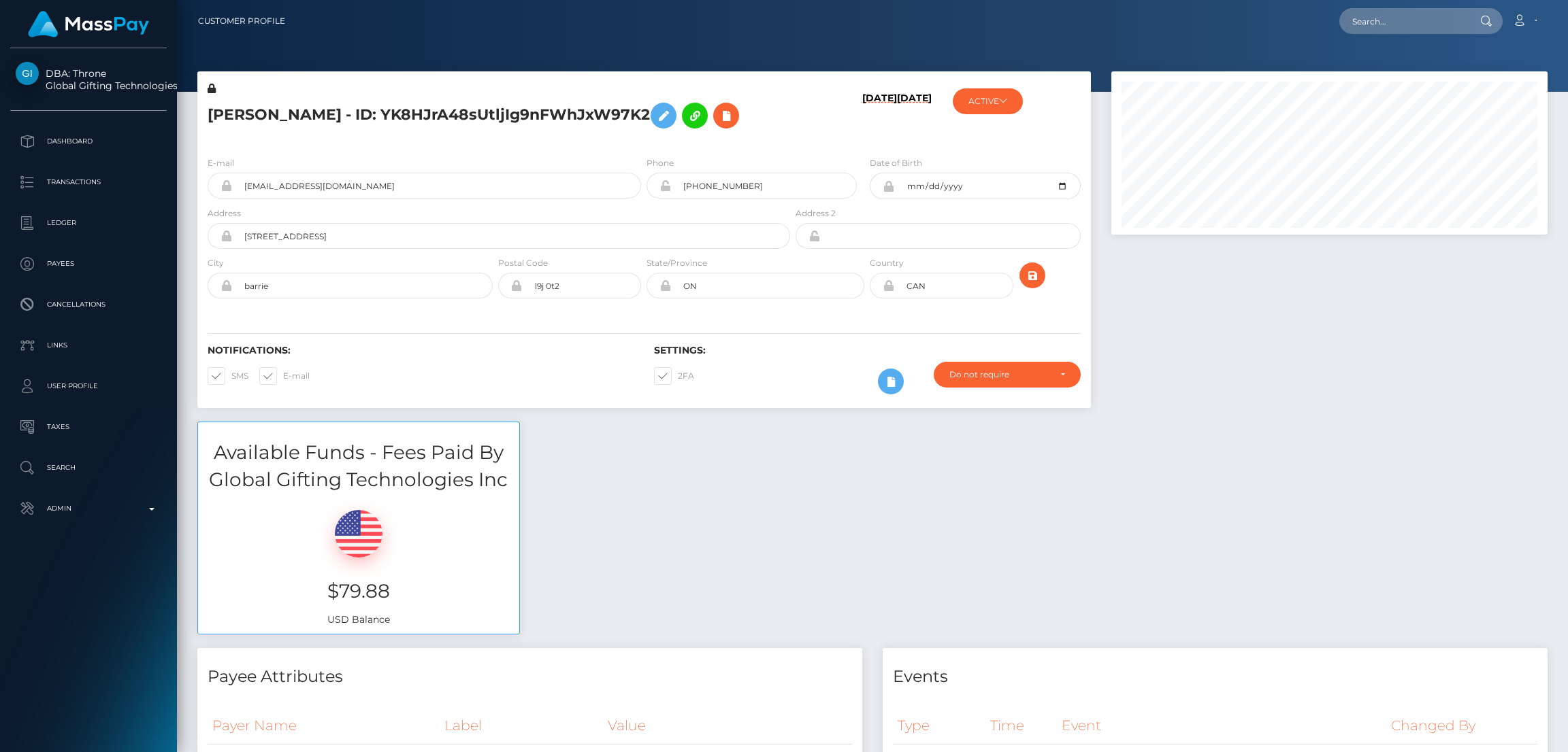
scroll to position [163, 436]
click at [1395, 26] on input "text" at bounding box center [1403, 21] width 128 height 25
paste input "[EMAIL_ADDRESS][DOMAIN_NAME]"
type input "[EMAIL_ADDRESS][DOMAIN_NAME]"
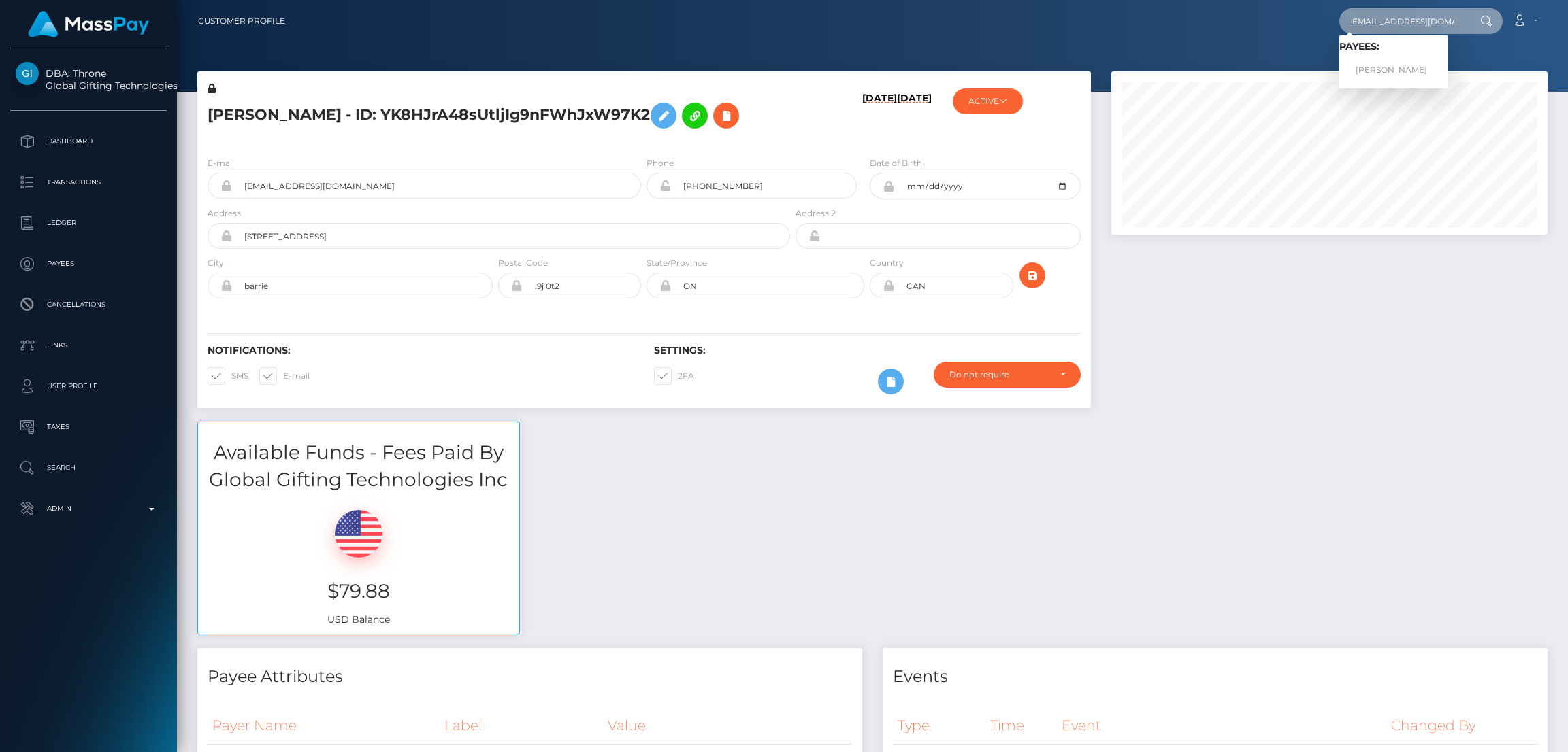
scroll to position [0, 0]
drag, startPoint x: 1362, startPoint y: 65, endPoint x: 1207, endPoint y: 38, distance: 157.3
click at [1362, 66] on link "Lauren Barley" at bounding box center [1393, 70] width 109 height 25
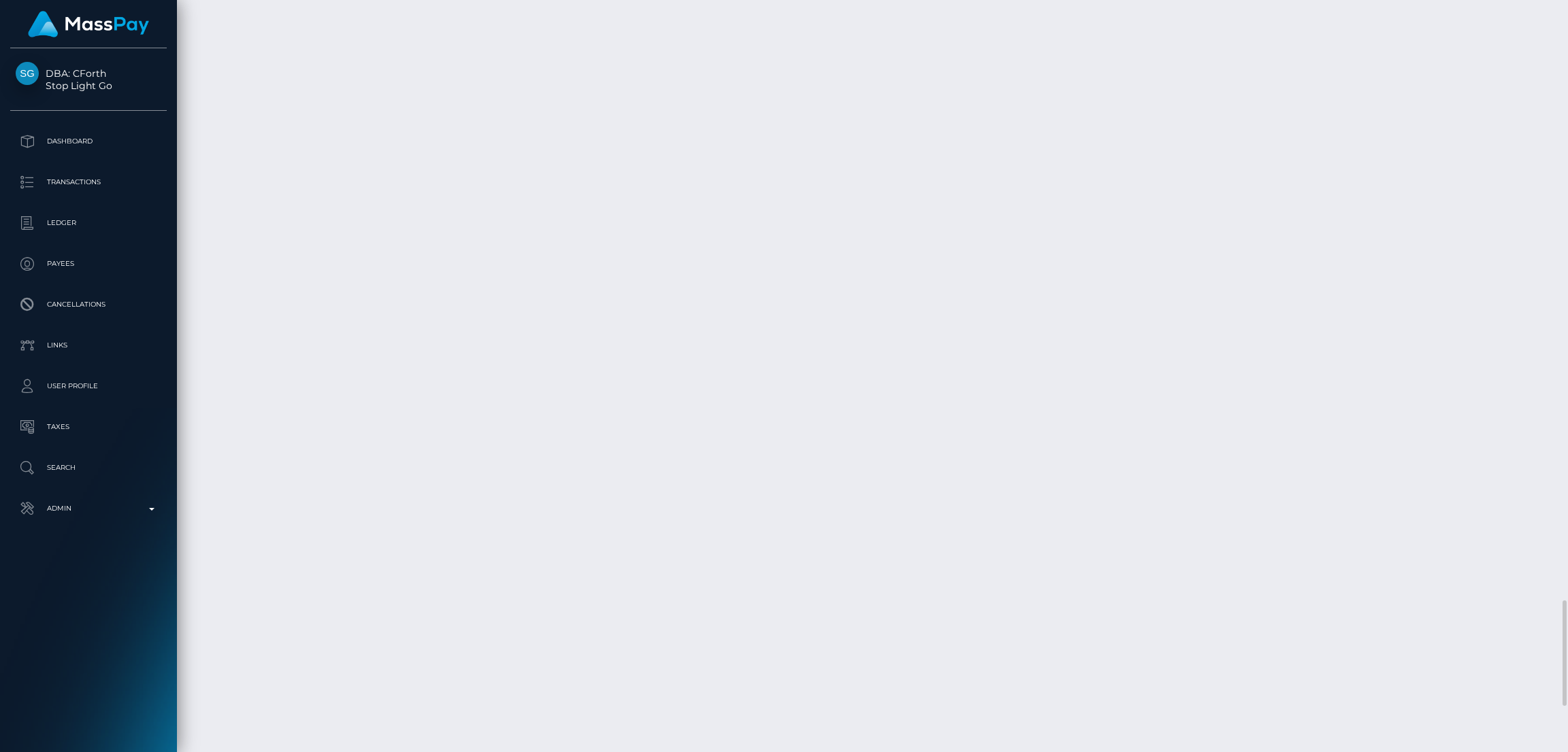
scroll to position [4616, 0]
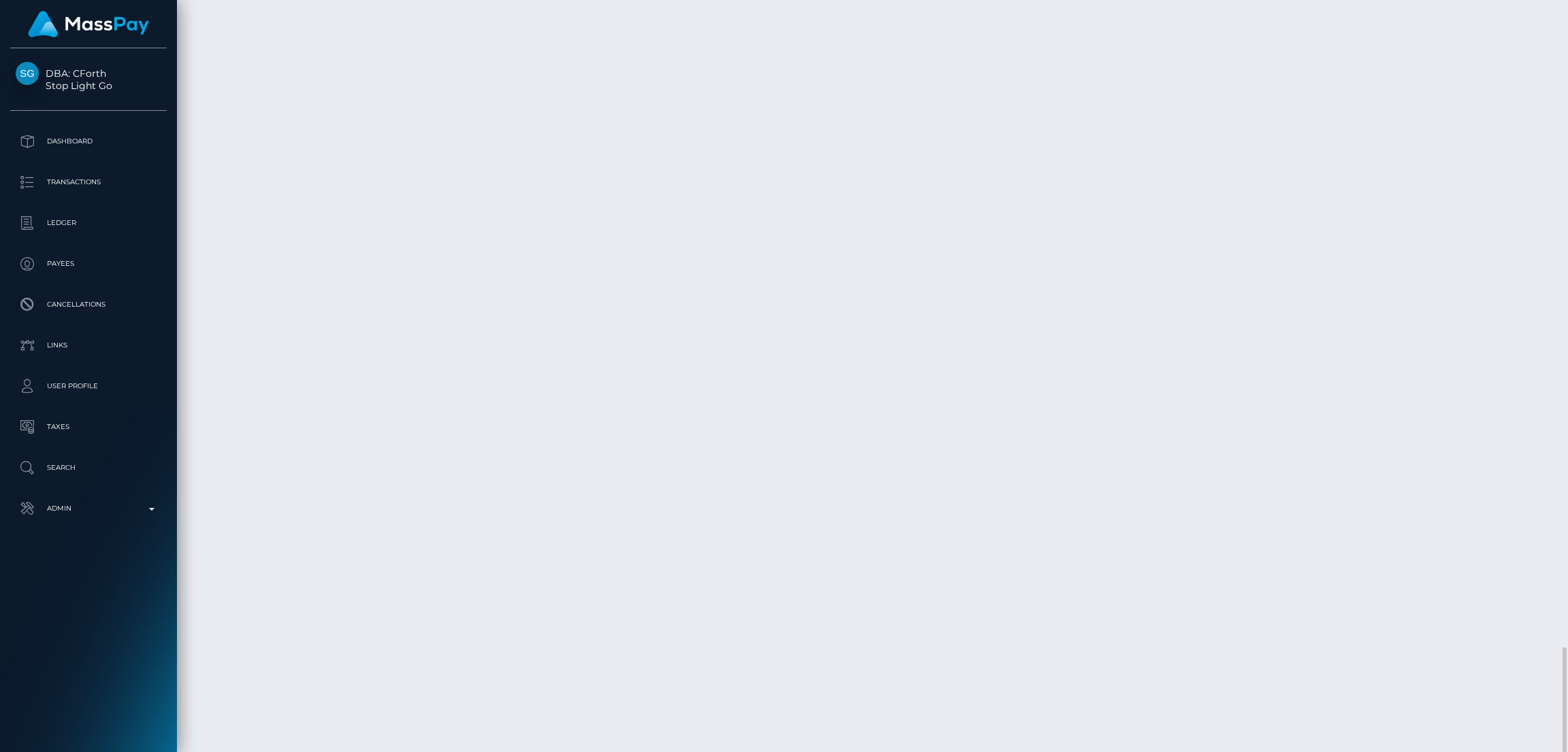
drag, startPoint x: 639, startPoint y: 555, endPoint x: 591, endPoint y: 479, distance: 89.9
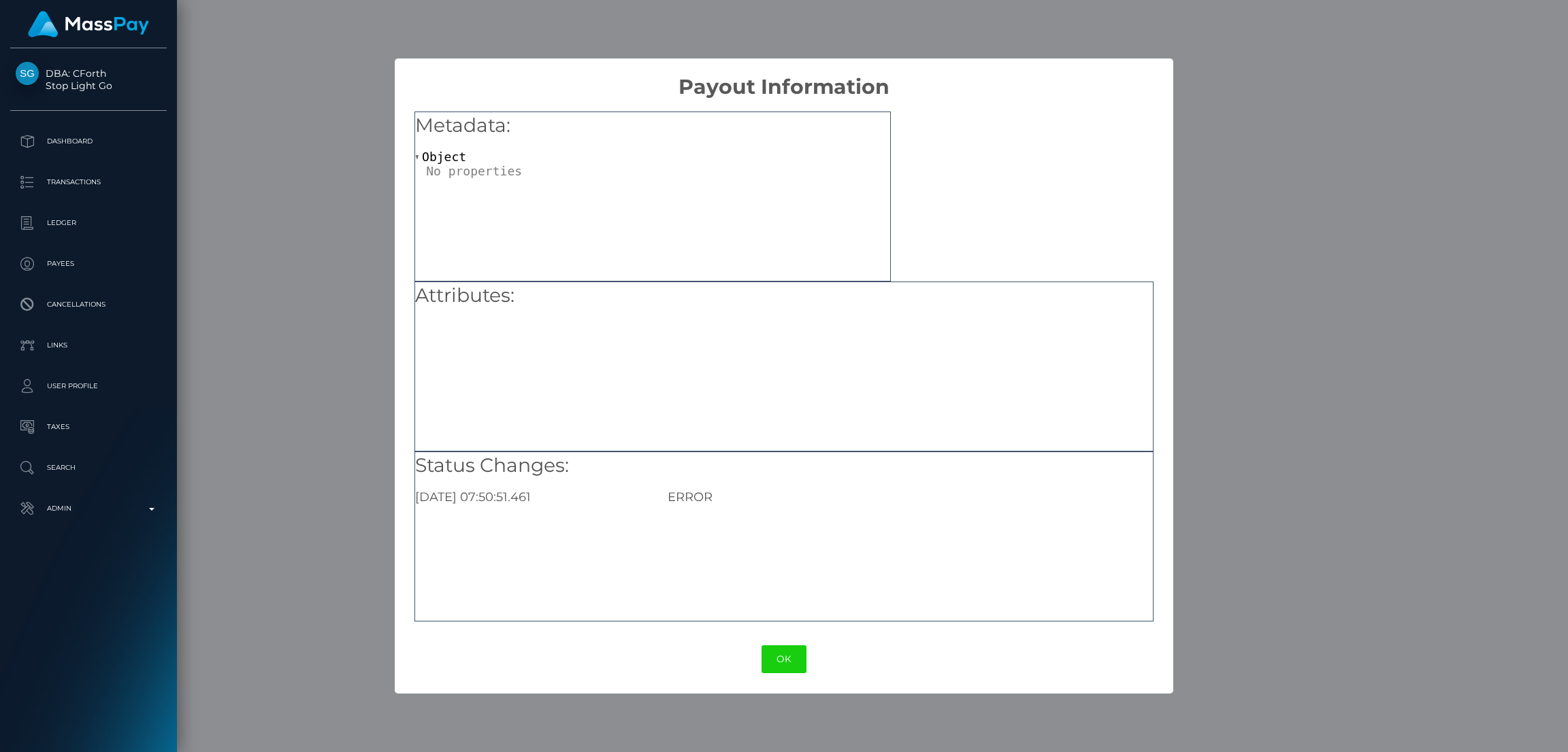
click at [1254, 589] on div "× Payout Information Metadata: Object Attributes: Status Changes: [DATE] 07:50:…" at bounding box center [784, 376] width 1568 height 752
